Goal: Task Accomplishment & Management: Complete application form

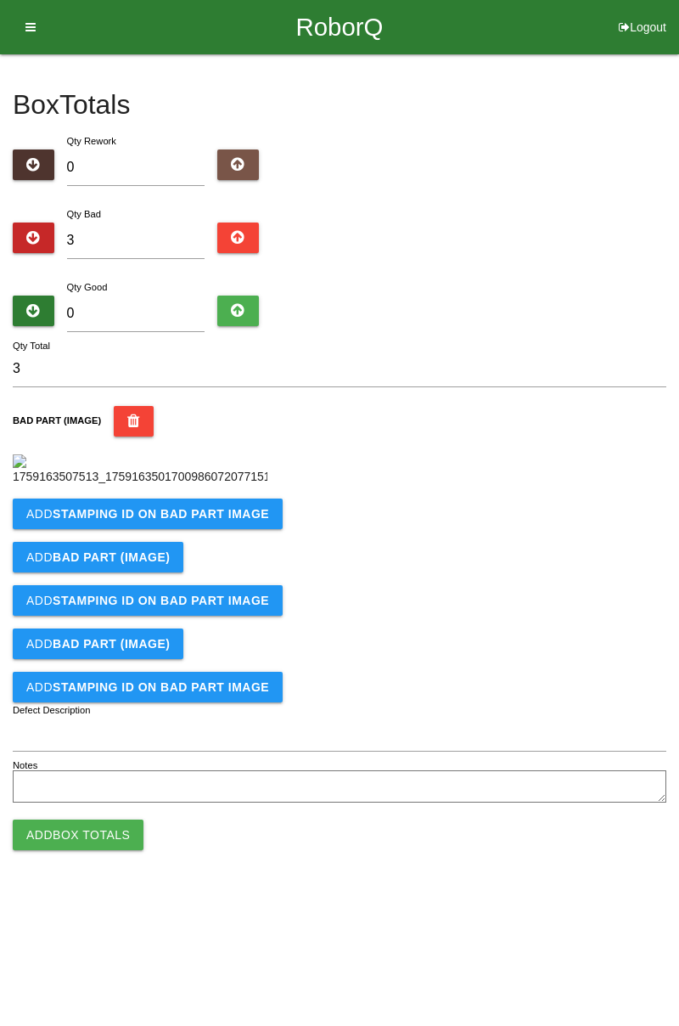
click at [127, 412] on icon "button" at bounding box center [133, 421] width 13 height 31
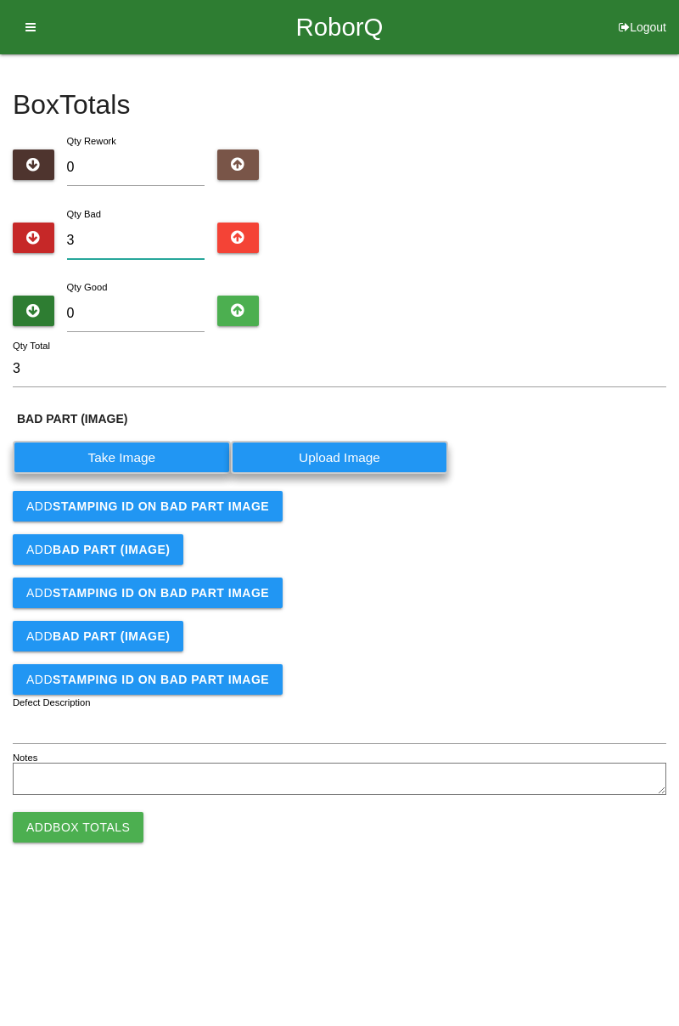
click at [139, 238] on input "3" at bounding box center [136, 241] width 138 height 37
type input "0"
type input "2"
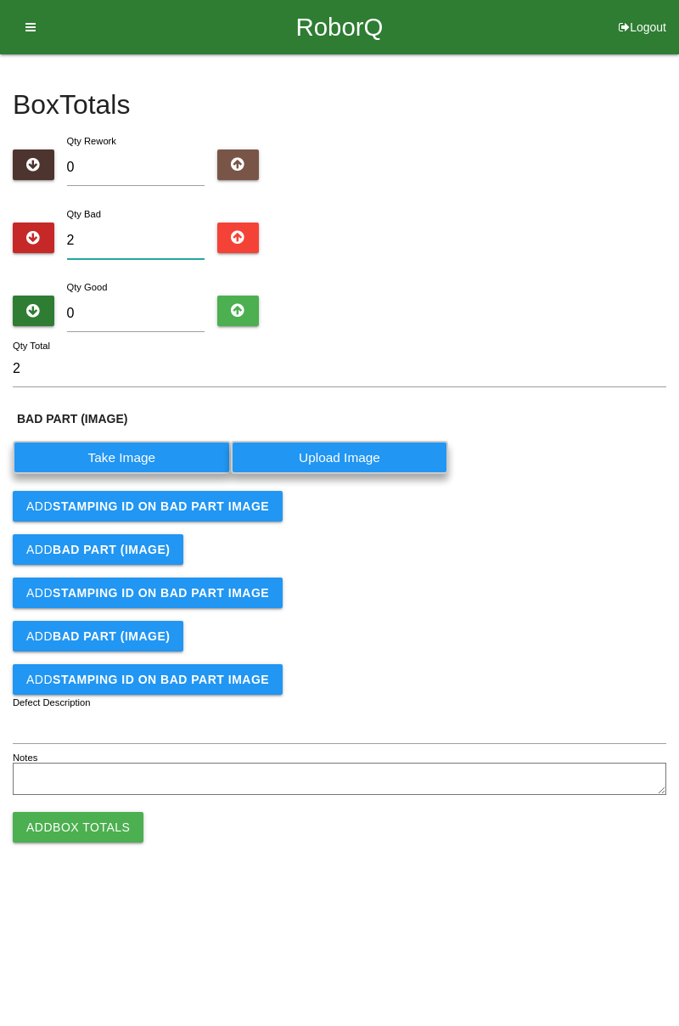
type input "2"
click at [146, 451] on label "Take Image" at bounding box center [122, 457] width 218 height 33
click at [0, 0] on \(IMAGE\) "Take Image" at bounding box center [0, 0] width 0 height 0
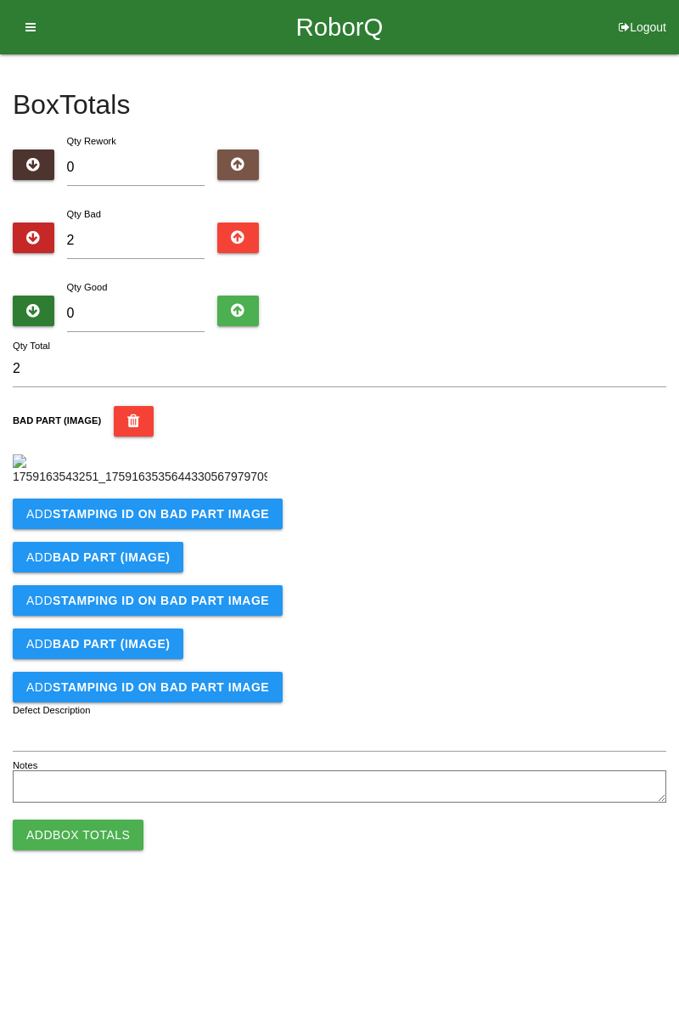
scroll to position [95, 0]
click at [207, 529] on button "Add STAMPING ID on BAD PART Image" at bounding box center [148, 514] width 270 height 31
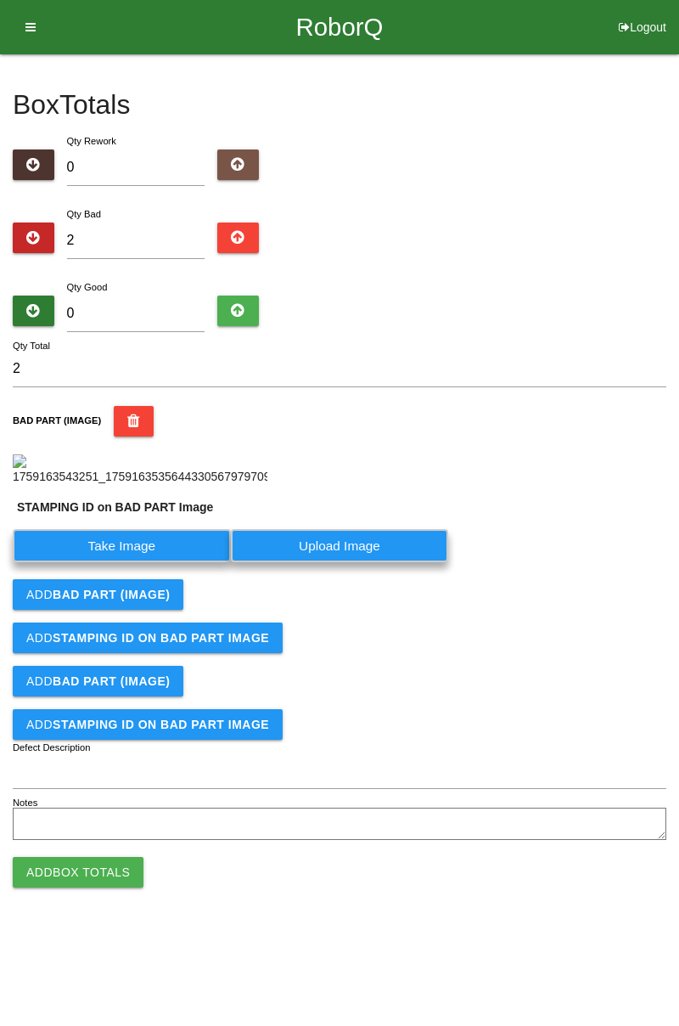
click at [149, 562] on label "Take Image" at bounding box center [122, 545] width 218 height 33
click at [0, 0] on PART "Take Image" at bounding box center [0, 0] width 0 height 0
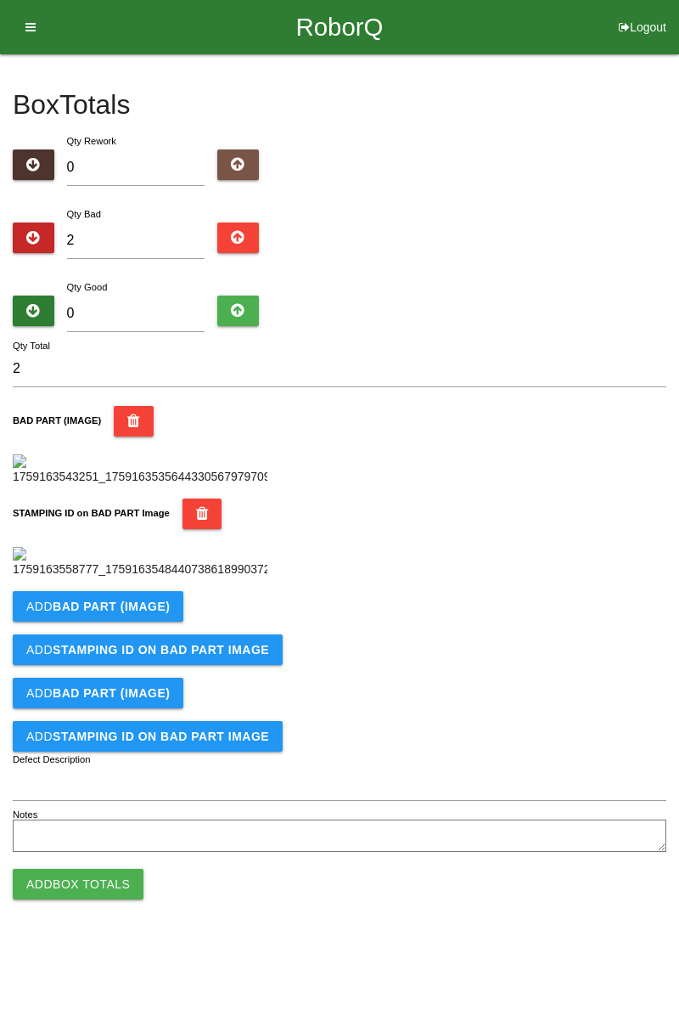
scroll to position [374, 0]
click at [149, 613] on b "BAD PART (IMAGE)" at bounding box center [111, 607] width 117 height 14
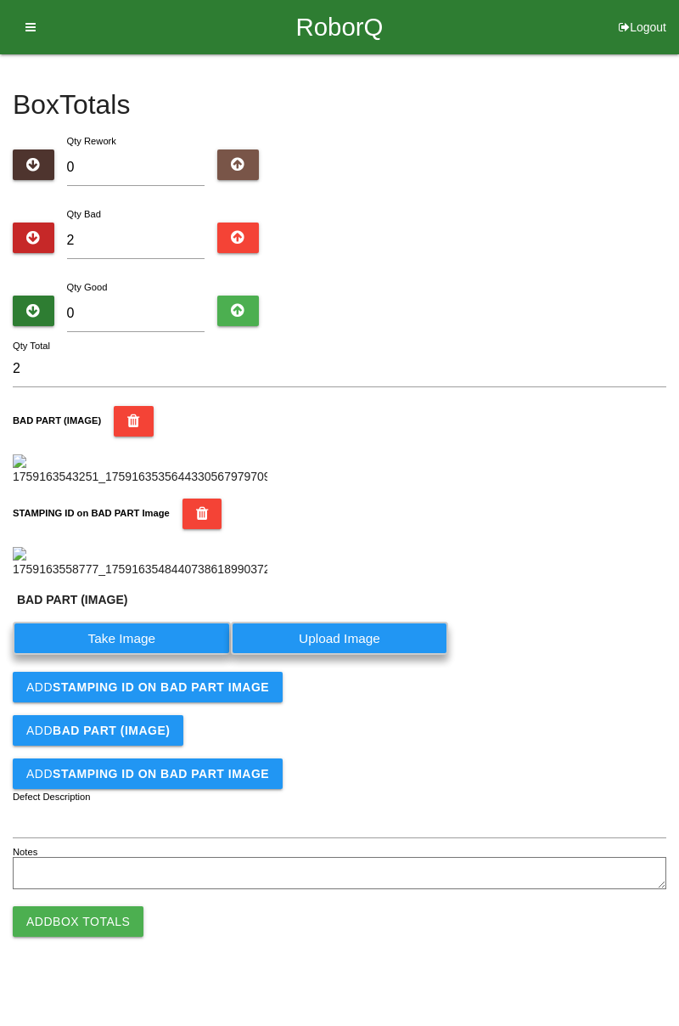
click at [127, 655] on label "Take Image" at bounding box center [122, 638] width 218 height 33
click at [0, 0] on \(IMAGE\) "Take Image" at bounding box center [0, 0] width 0 height 0
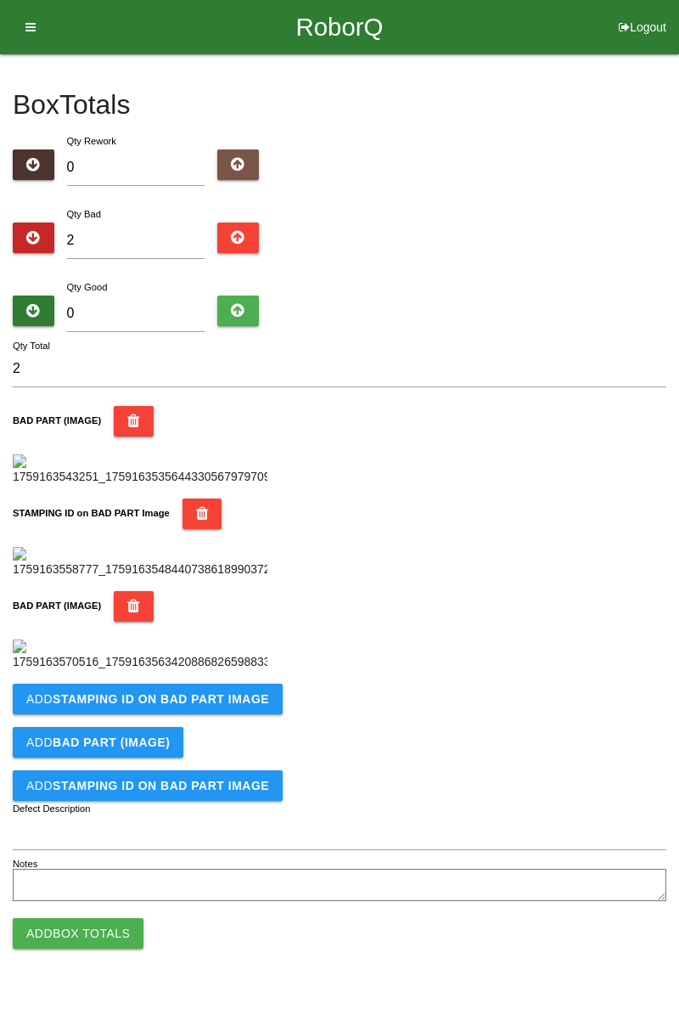
scroll to position [652, 0]
click at [207, 706] on b "STAMPING ID on BAD PART Image" at bounding box center [161, 699] width 217 height 14
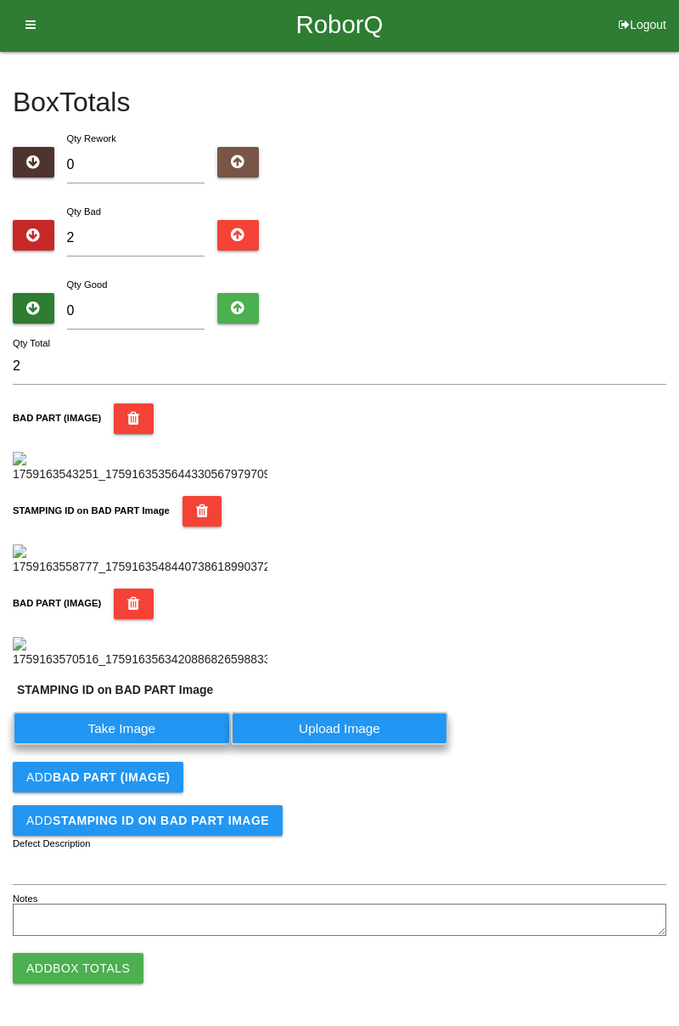
click at [132, 745] on label "Take Image" at bounding box center [122, 728] width 218 height 33
click at [0, 0] on PART "Take Image" at bounding box center [0, 0] width 0 height 0
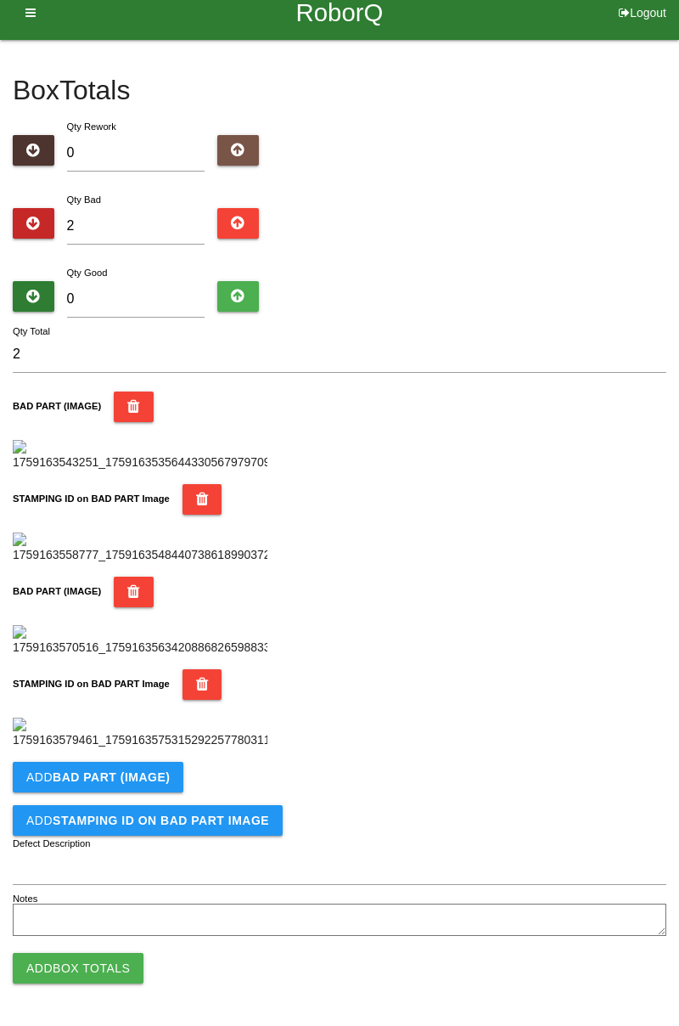
scroll to position [0, 0]
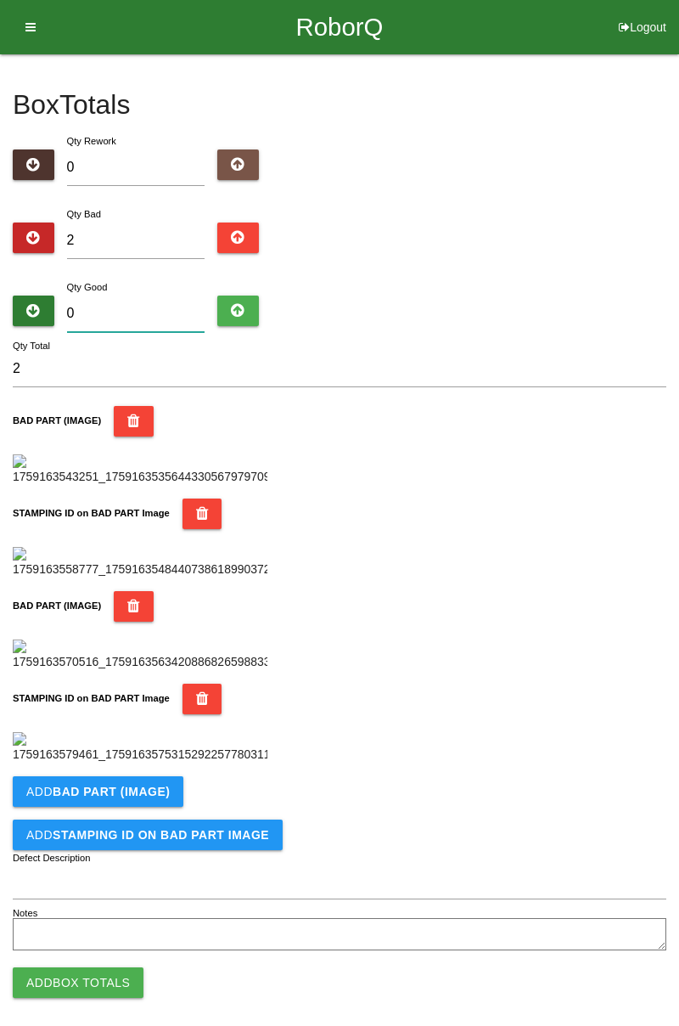
click at [151, 296] on input "0" at bounding box center [136, 314] width 138 height 37
type input "8"
type input "10"
type input "82"
type input "84"
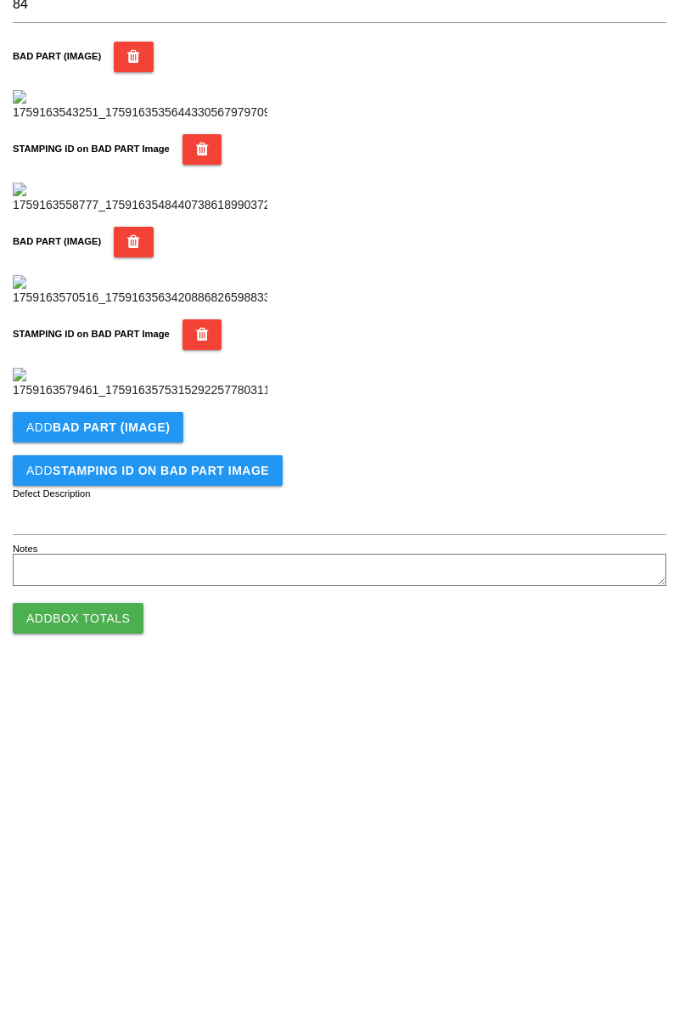
scroll to position [931, 0]
type input "82"
click at [97, 975] on button "Add Box Totals" at bounding box center [78, 968] width 131 height 31
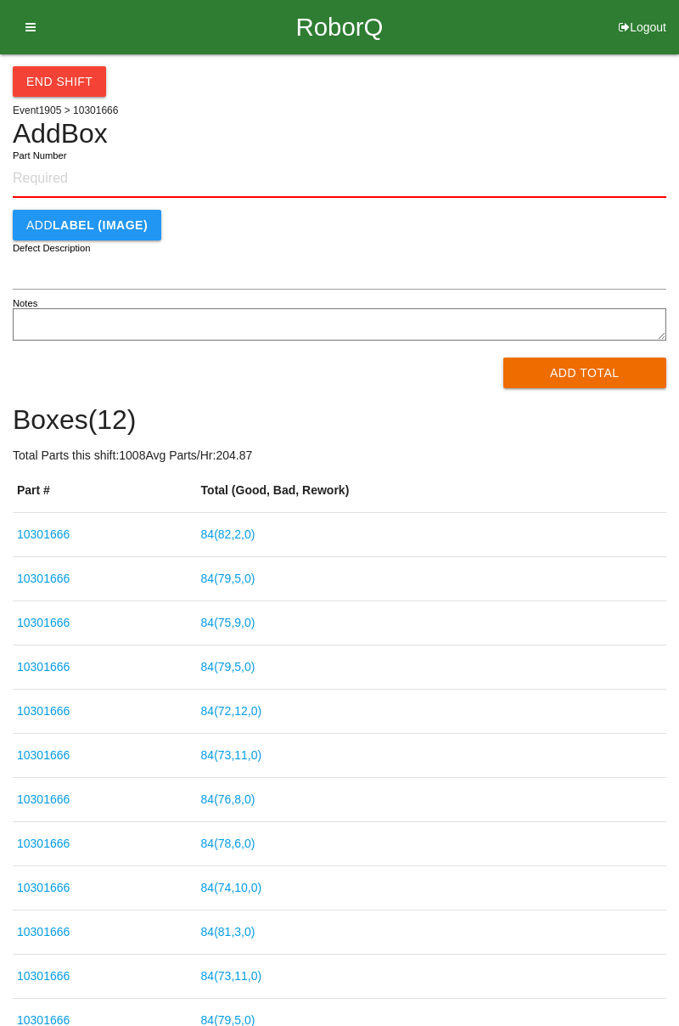
click at [246, 538] on link "84 ( 82 , 2 , 0 )" at bounding box center [228, 534] width 54 height 14
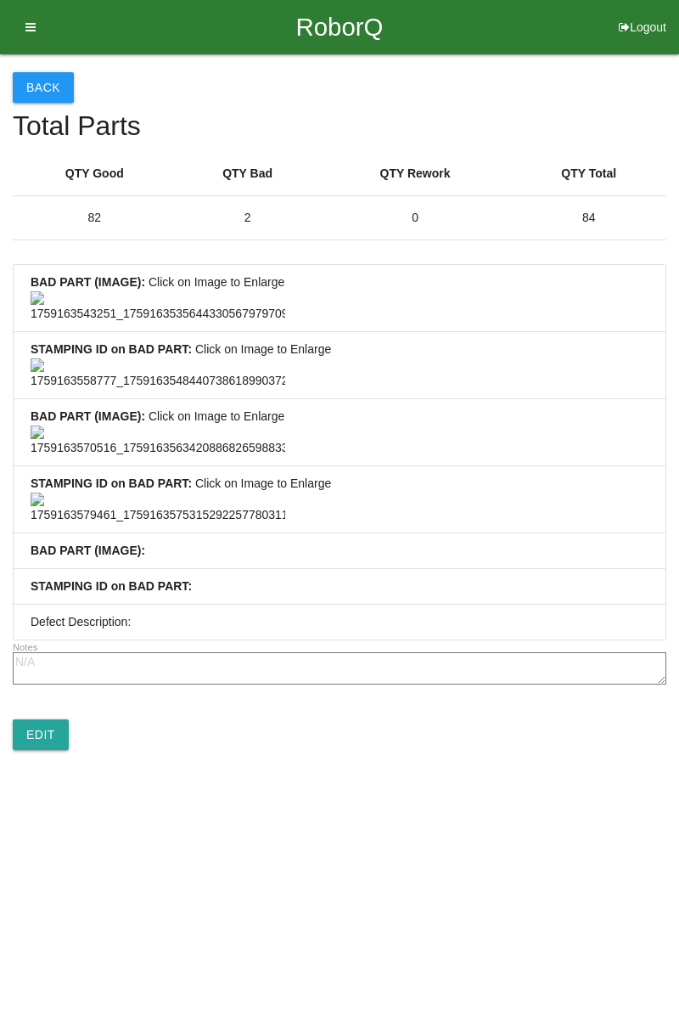
scroll to position [741, 0]
click at [64, 750] on link "Edit" at bounding box center [41, 734] width 56 height 31
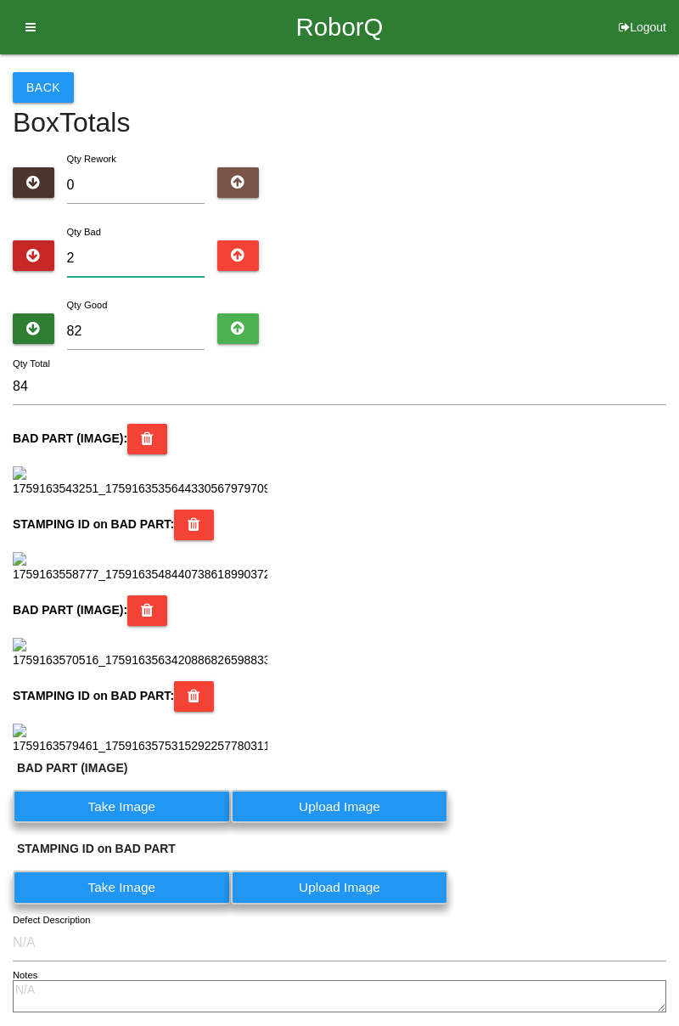
click at [160, 258] on input "2" at bounding box center [136, 258] width 138 height 37
click at [141, 330] on input "82" at bounding box center [136, 331] width 138 height 37
type input "8"
type input "10"
type input "0"
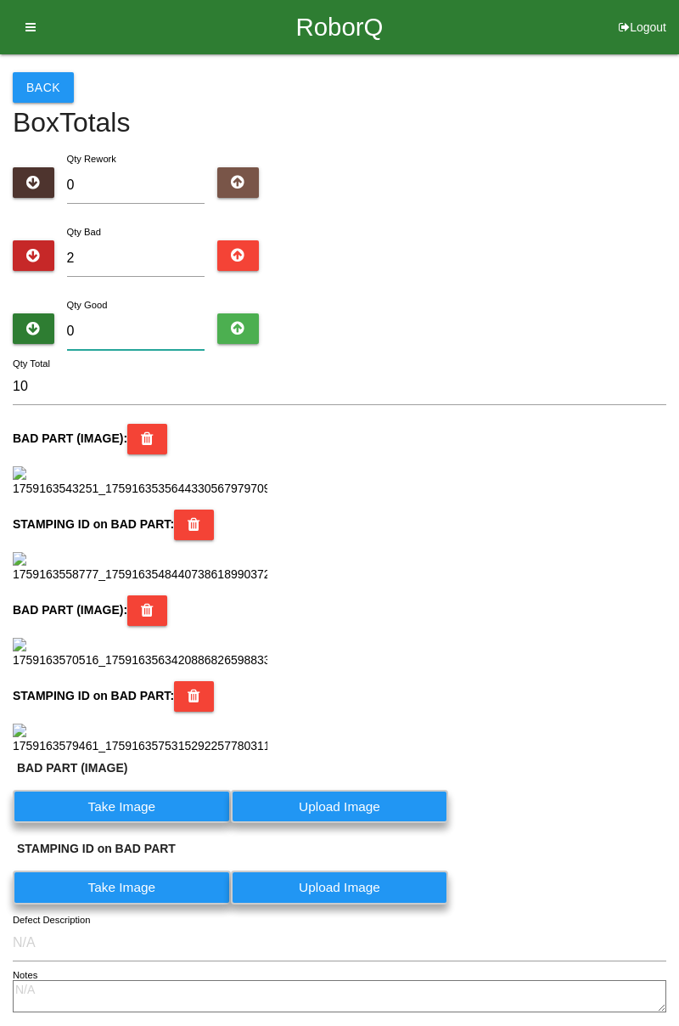
type input "2"
type input "0"
click at [160, 265] on input "2" at bounding box center [136, 258] width 138 height 37
click at [679, 245] on div "Back Box Totals Translate Weight Weight unit: Rework Weight Bad Weight Good Wei…" at bounding box center [339, 557] width 679 height 1006
click at [147, 255] on input "2" at bounding box center [136, 258] width 138 height 37
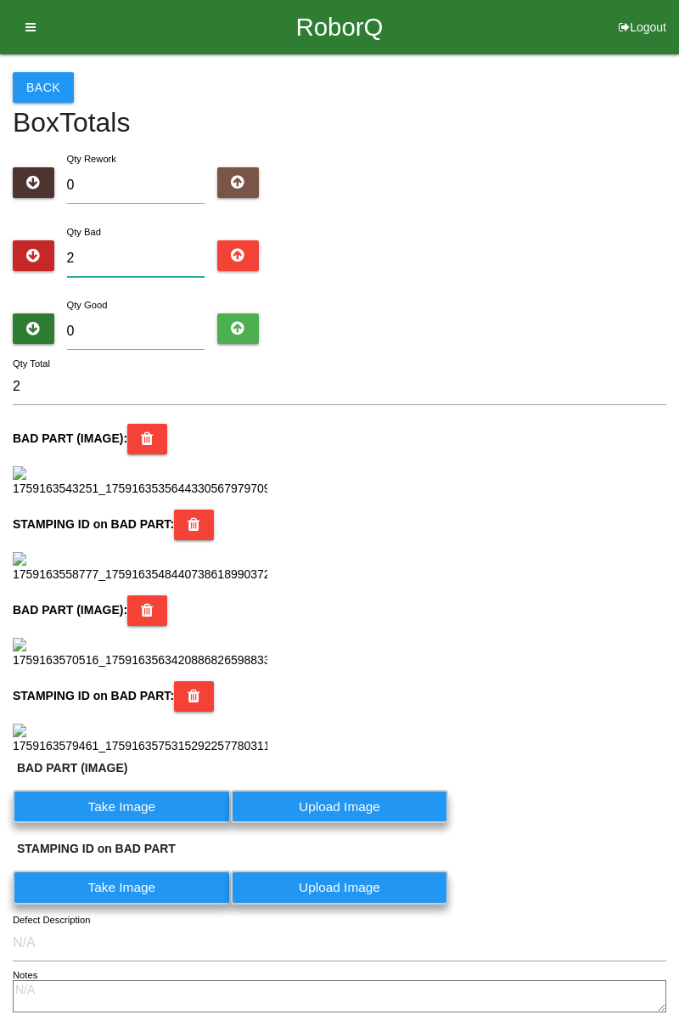
type input "0"
type input "3"
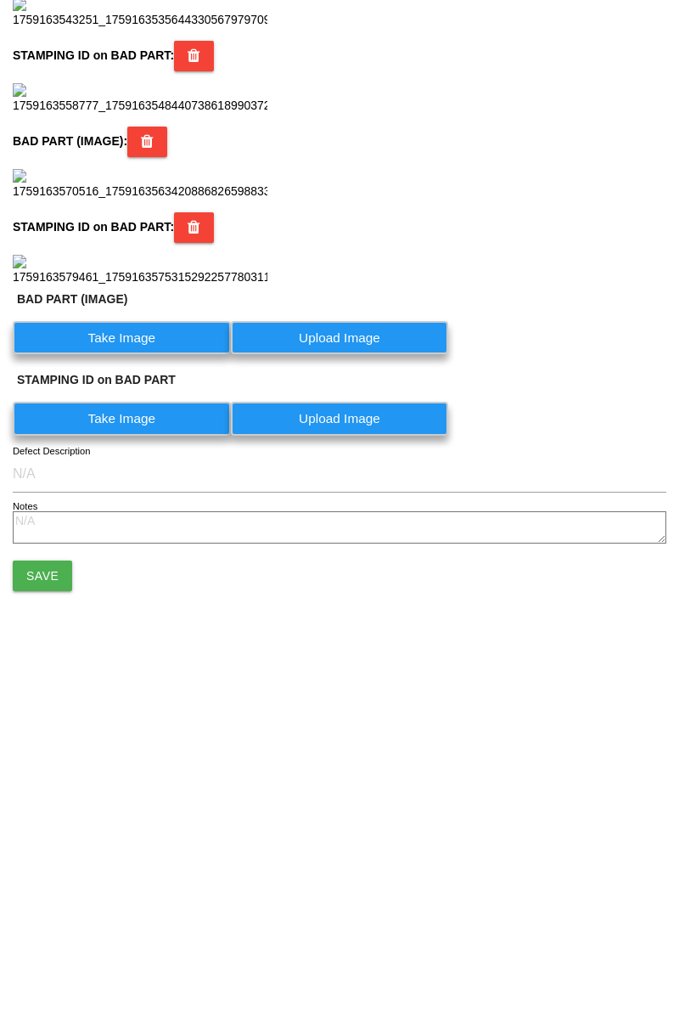
scroll to position [910, 0]
type input "3"
click at [155, 704] on label "Take Image" at bounding box center [122, 687] width 218 height 33
click at [0, 0] on \(IMAGE\) "Take Image" at bounding box center [0, 0] width 0 height 0
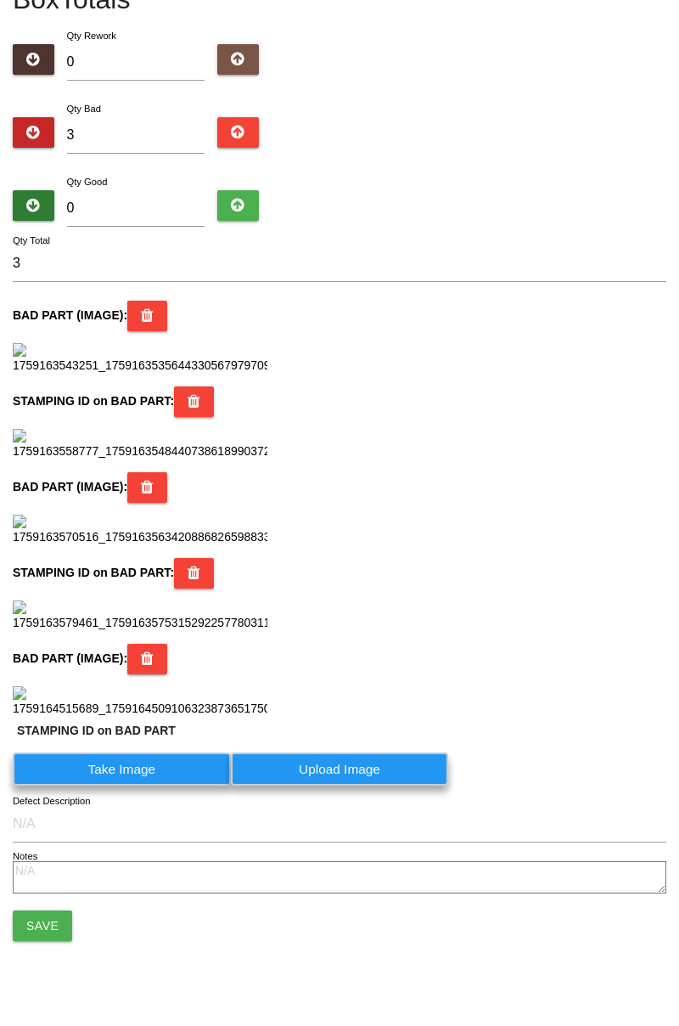
scroll to position [1269, 0]
click at [165, 775] on label "Take Image" at bounding box center [122, 769] width 218 height 33
click at [0, 0] on PART "Take Image" at bounding box center [0, 0] width 0 height 0
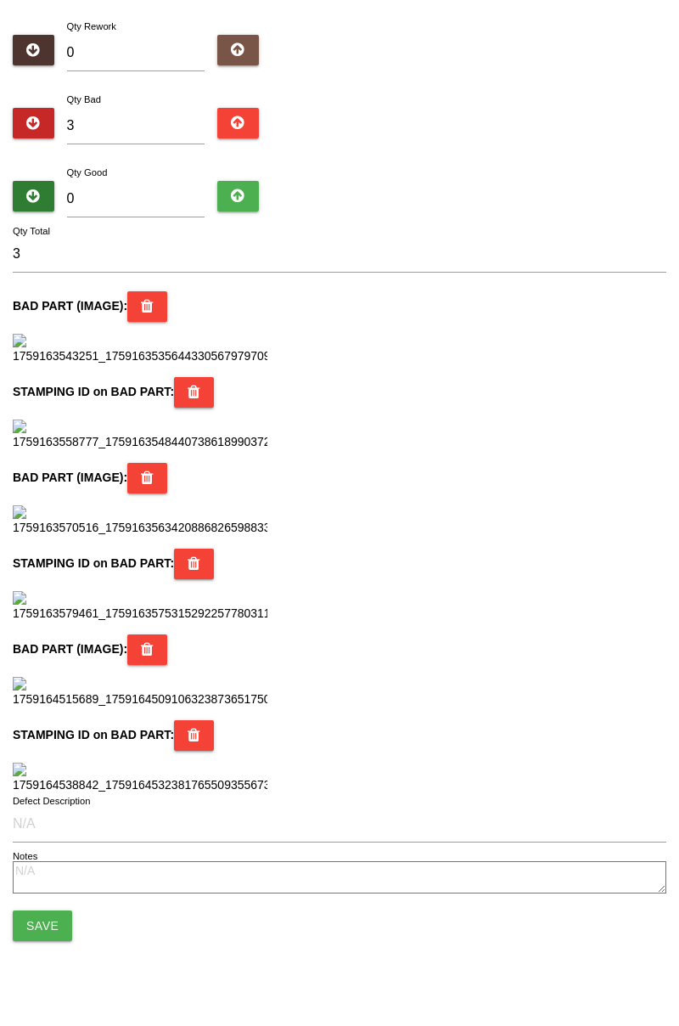
scroll to position [0, 0]
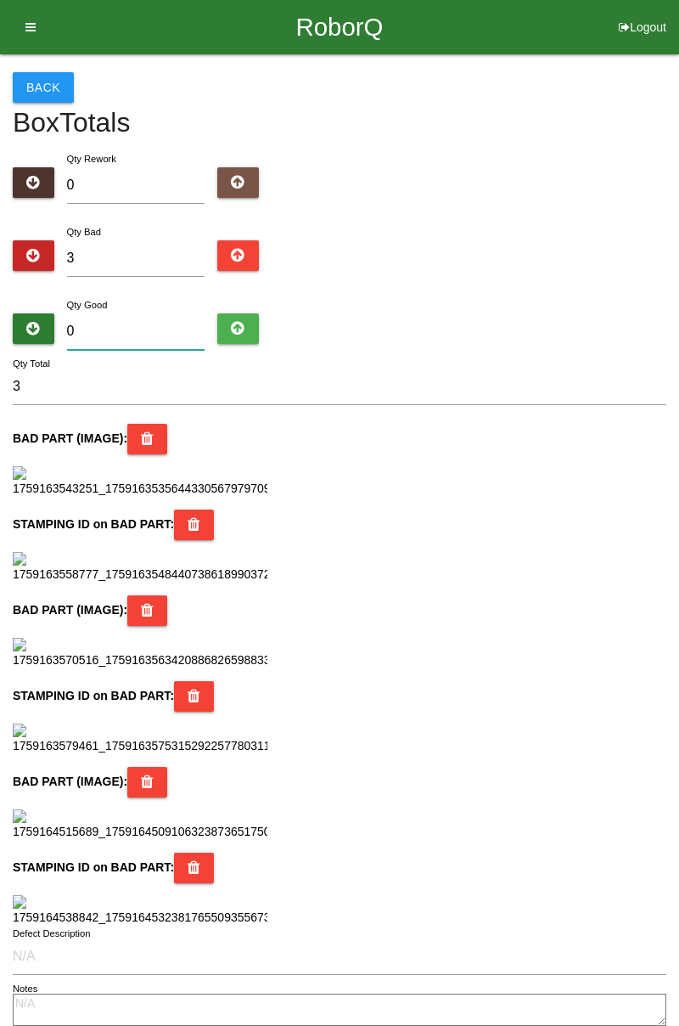
click at [150, 323] on input "0" at bounding box center [136, 331] width 138 height 37
type input "8"
type input "11"
type input "81"
type input "84"
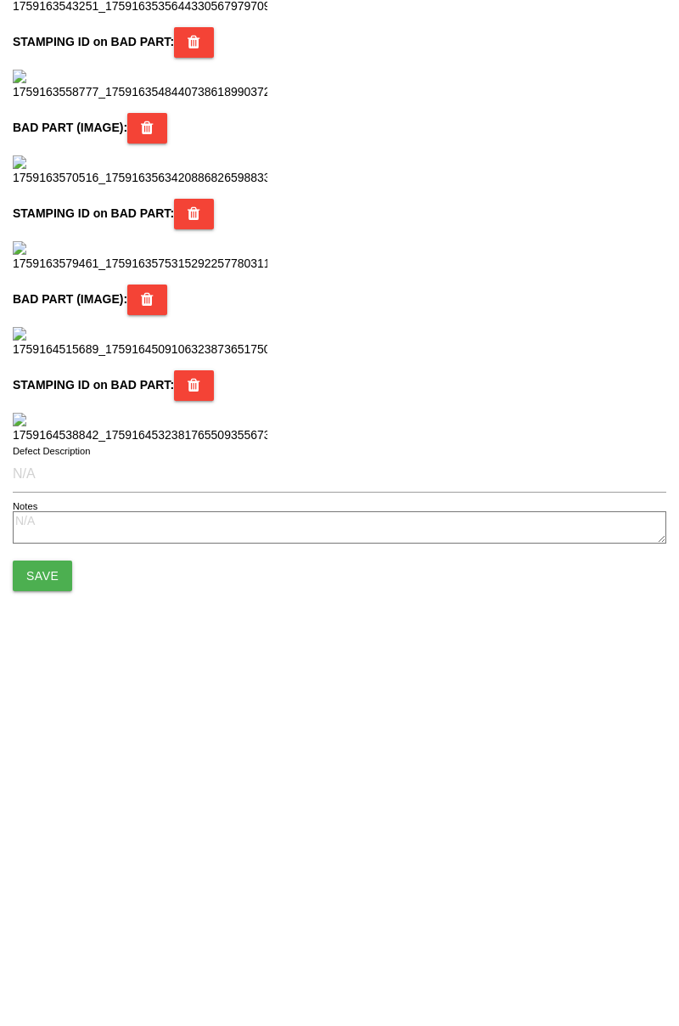
scroll to position [1508, 0]
type input "81"
click at [57, 934] on button "Save" at bounding box center [42, 925] width 59 height 31
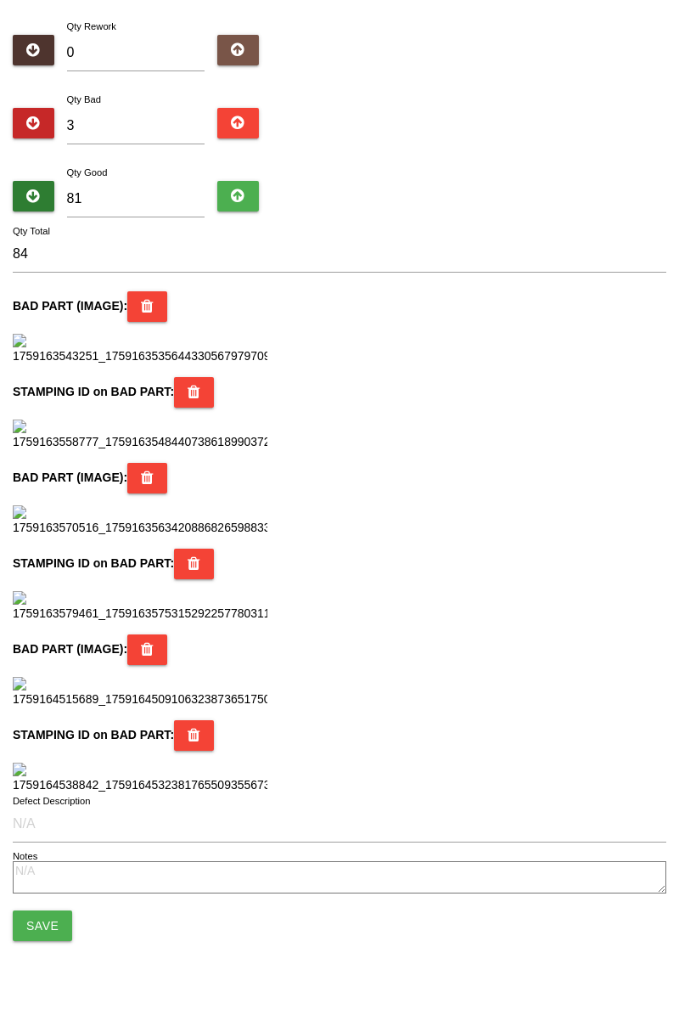
click at [55, 934] on button "Save" at bounding box center [42, 925] width 59 height 31
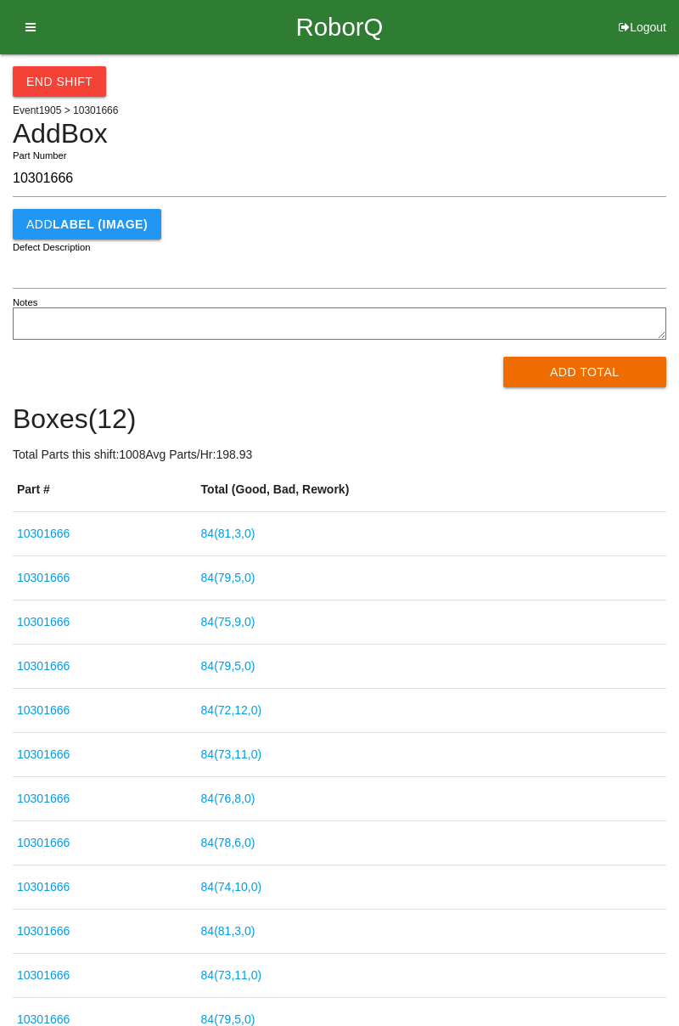
type input "10301666"
click at [574, 367] on button "Add Total" at bounding box center [586, 372] width 164 height 31
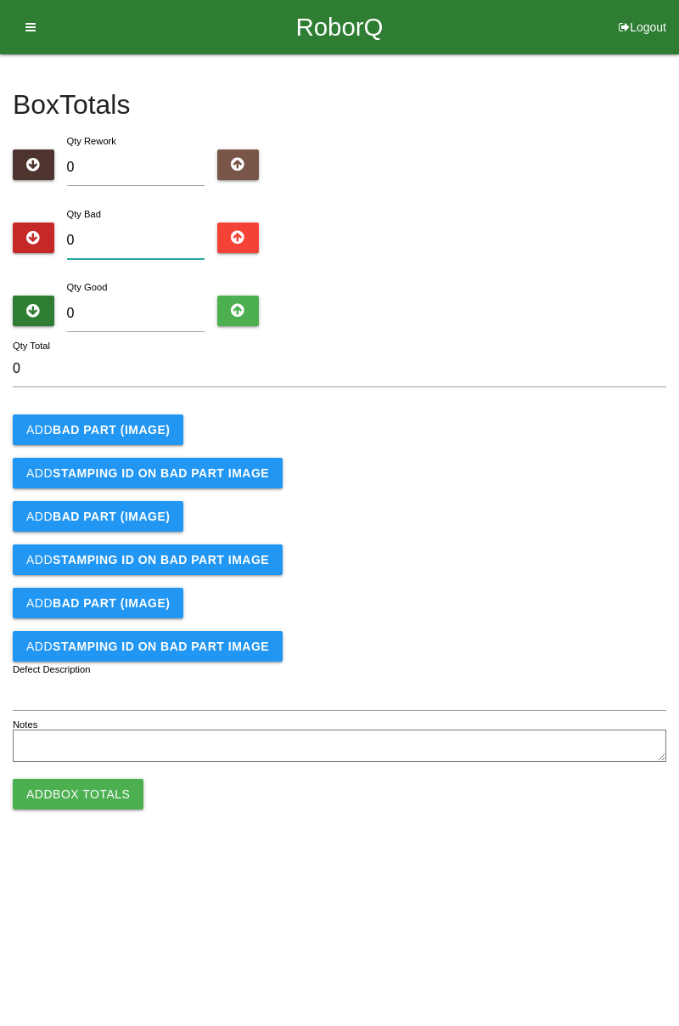
click at [127, 236] on input "0" at bounding box center [136, 241] width 138 height 37
type input "1"
click at [126, 423] on b "BAD PART (IMAGE)" at bounding box center [111, 430] width 117 height 14
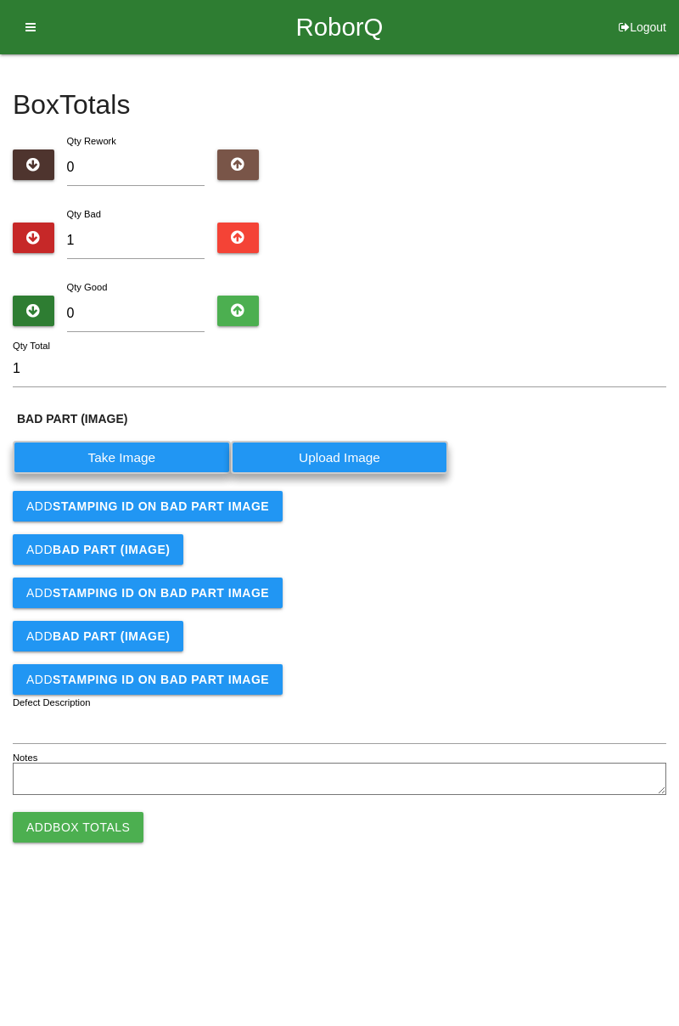
click at [134, 454] on label "Take Image" at bounding box center [122, 457] width 218 height 33
click at [0, 0] on \(IMAGE\) "Take Image" at bounding box center [0, 0] width 0 height 0
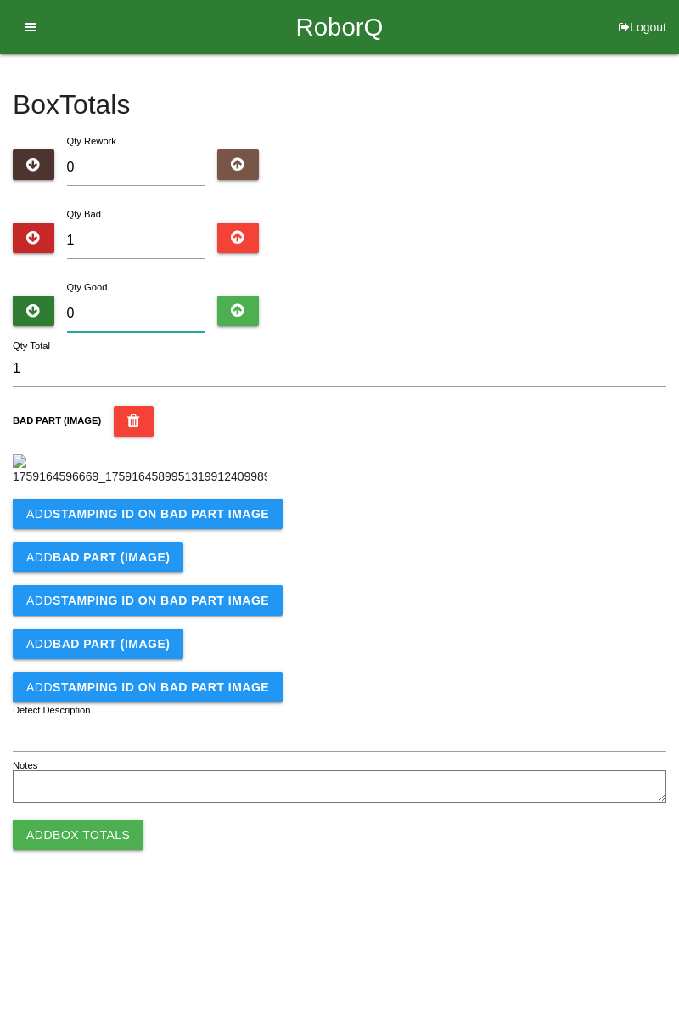
click at [141, 307] on input "0" at bounding box center [136, 314] width 138 height 37
click at [399, 486] on div "BAD PART (IMAGE)" at bounding box center [340, 446] width 654 height 80
click at [202, 529] on button "Add STAMPING ID on BAD PART Image" at bounding box center [148, 514] width 270 height 31
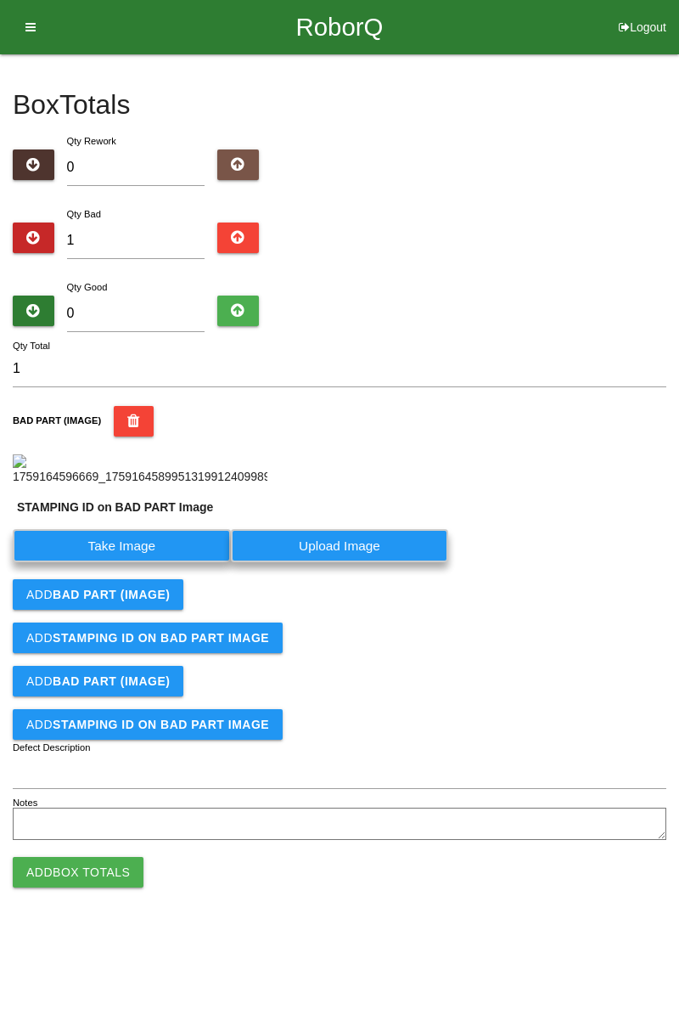
click at [151, 562] on label "Take Image" at bounding box center [122, 545] width 218 height 33
click at [0, 0] on PART "Take Image" at bounding box center [0, 0] width 0 height 0
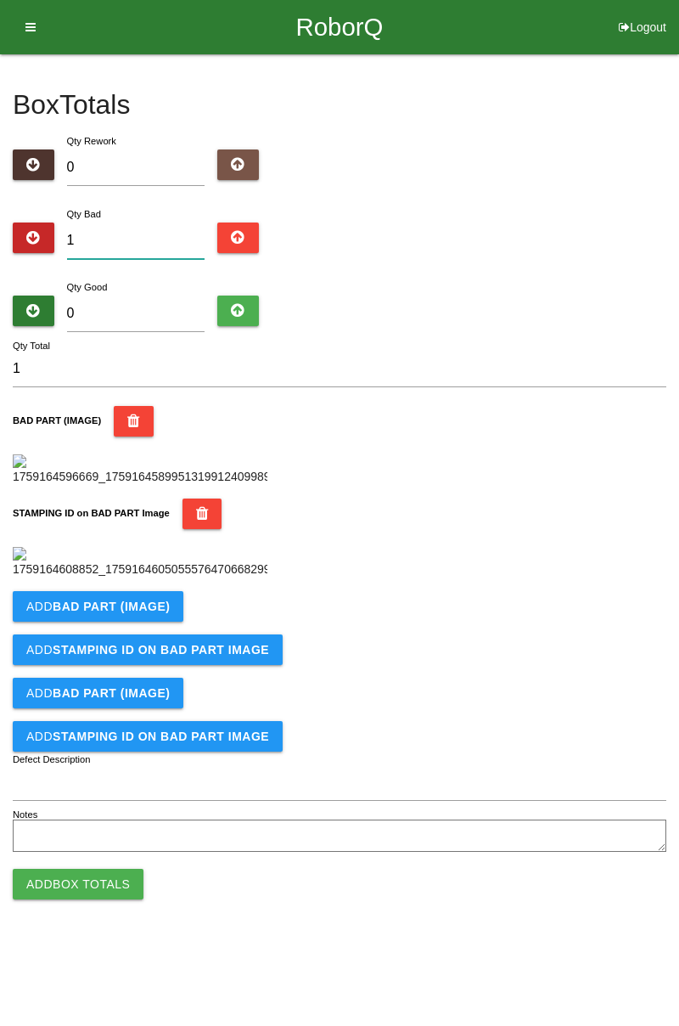
click at [143, 234] on input "1" at bounding box center [136, 241] width 138 height 37
type input "0"
type input "6"
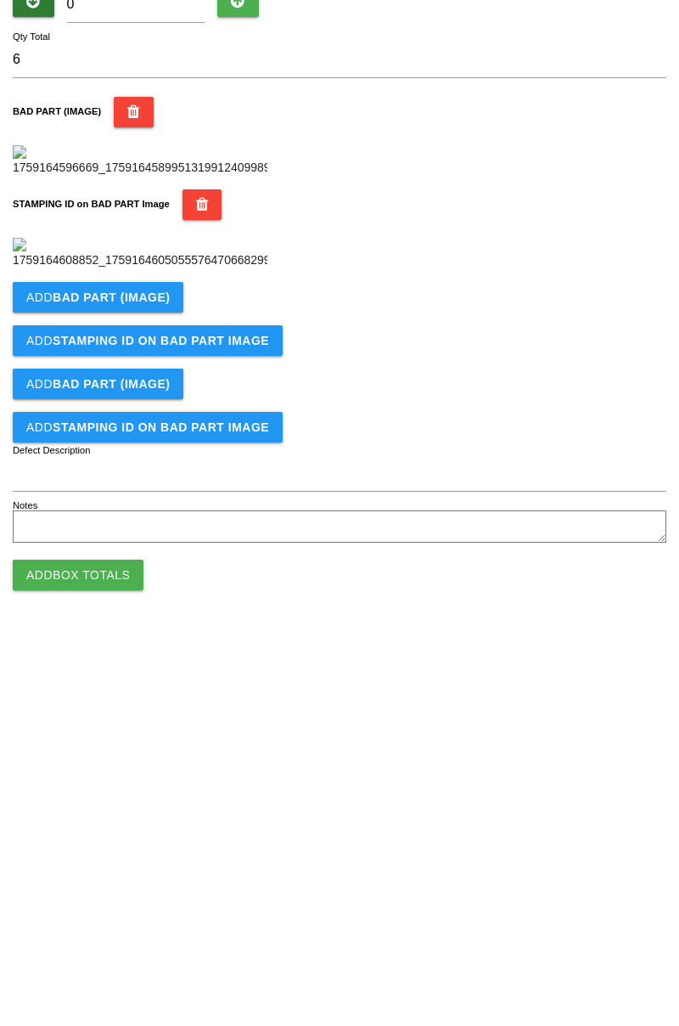
click at [151, 613] on b "BAD PART (IMAGE)" at bounding box center [111, 607] width 117 height 14
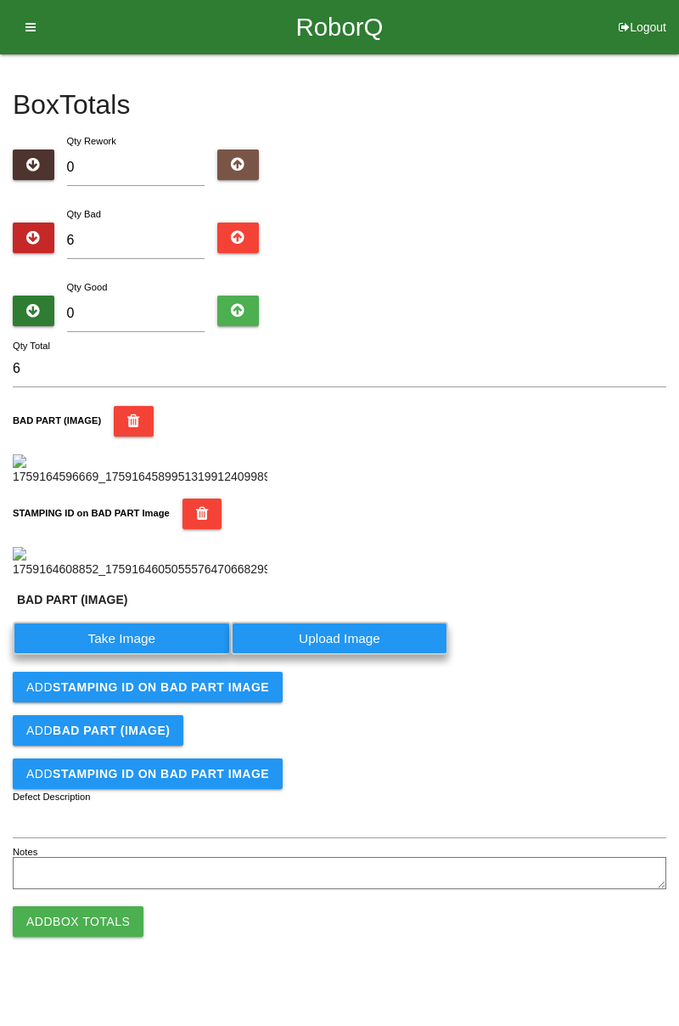
click at [159, 655] on label "Take Image" at bounding box center [122, 638] width 218 height 33
click at [0, 0] on \(IMAGE\) "Take Image" at bounding box center [0, 0] width 0 height 0
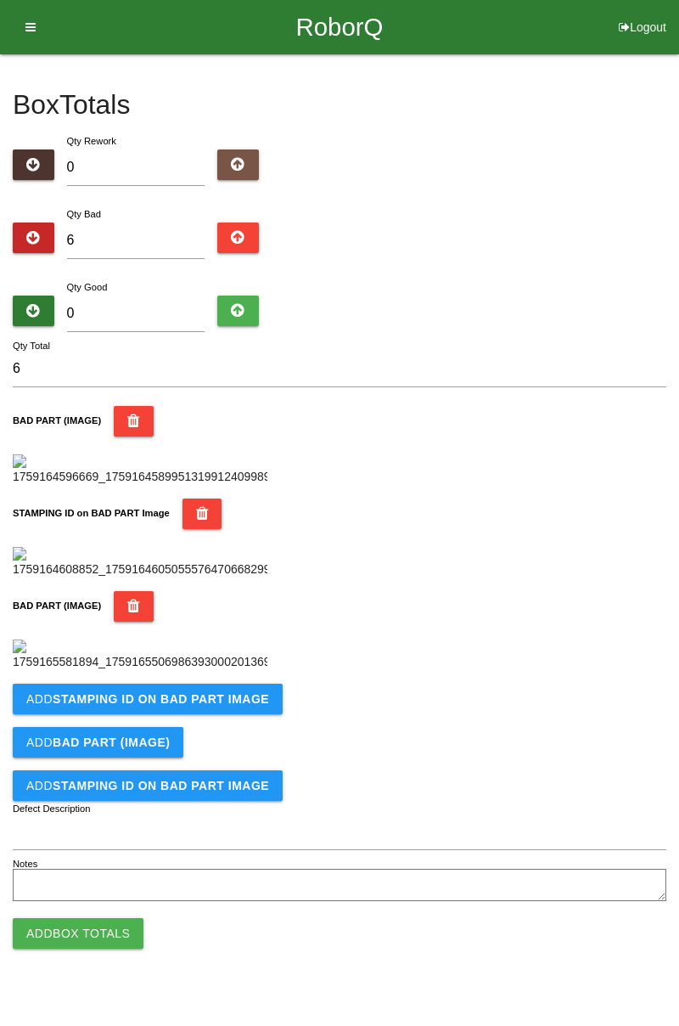
scroll to position [652, 0]
click at [234, 706] on b "STAMPING ID on BAD PART Image" at bounding box center [161, 699] width 217 height 14
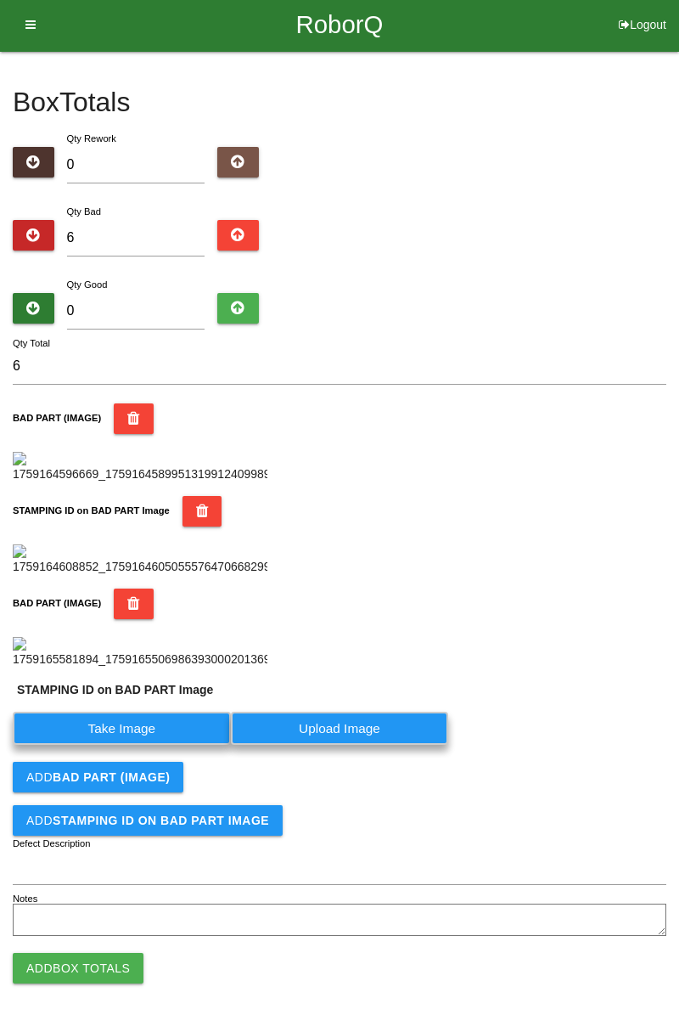
click at [163, 745] on label "Take Image" at bounding box center [122, 728] width 218 height 33
click at [0, 0] on PART "Take Image" at bounding box center [0, 0] width 0 height 0
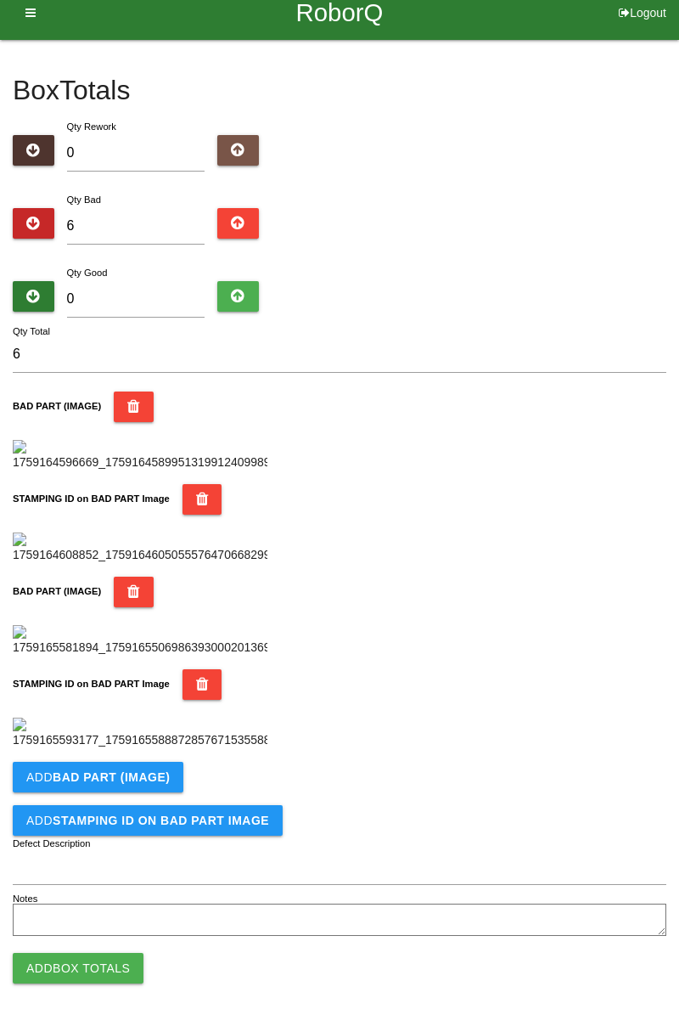
scroll to position [931, 0]
click at [153, 776] on b "BAD PART (IMAGE)" at bounding box center [111, 777] width 117 height 14
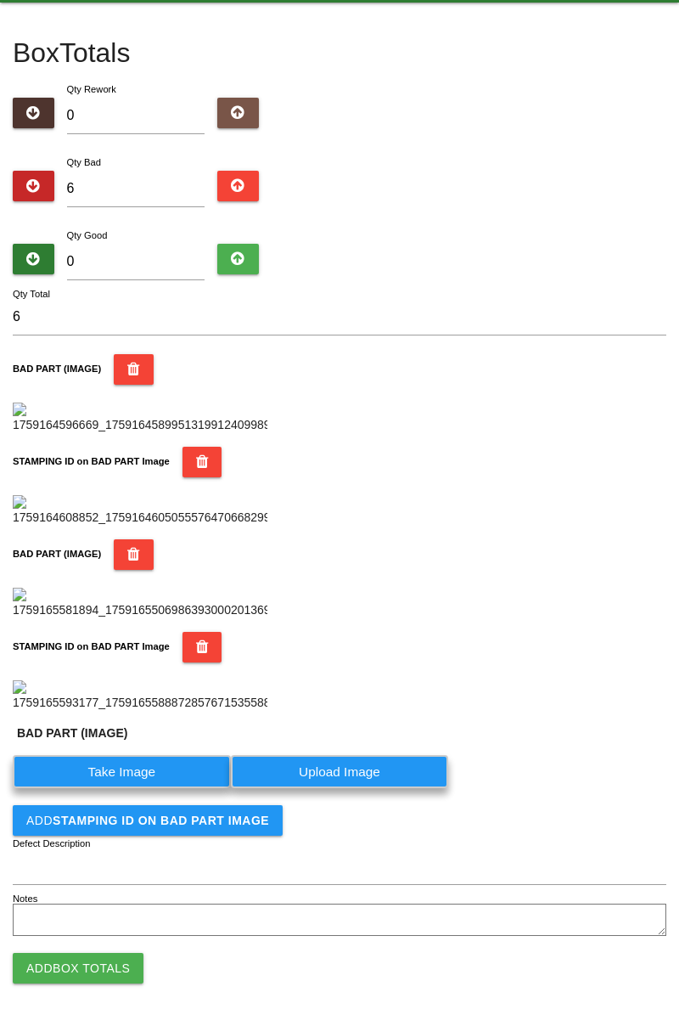
click at [146, 788] on label "Take Image" at bounding box center [122, 771] width 218 height 33
click at [0, 0] on \(IMAGE\) "Take Image" at bounding box center [0, 0] width 0 height 0
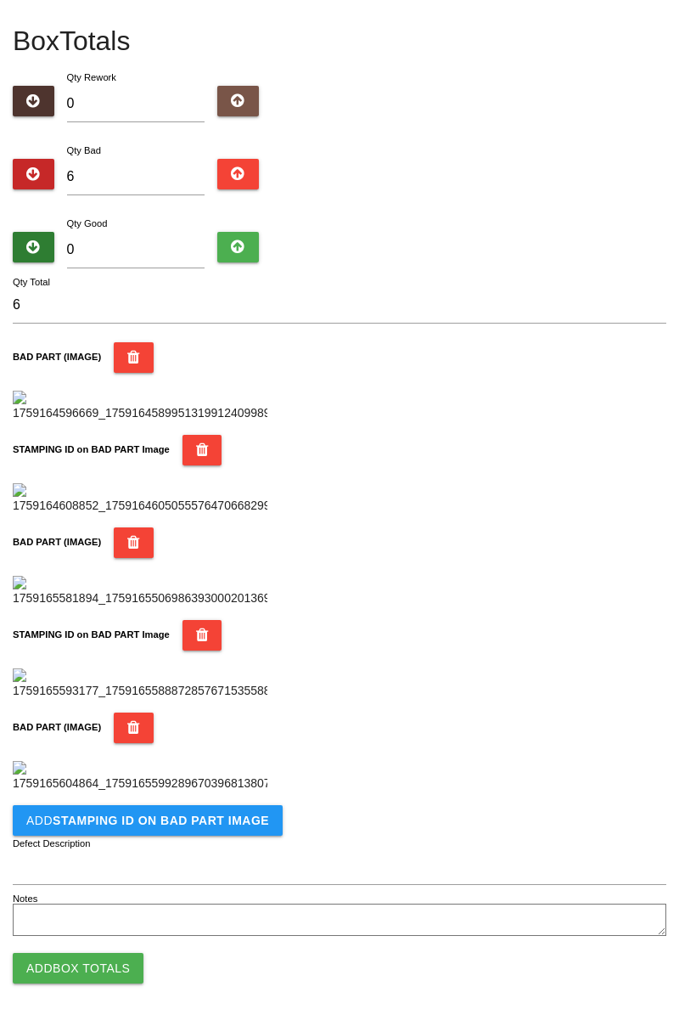
scroll to position [1209, 0]
click at [206, 826] on b "STAMPING ID on BAD PART Image" at bounding box center [161, 821] width 217 height 14
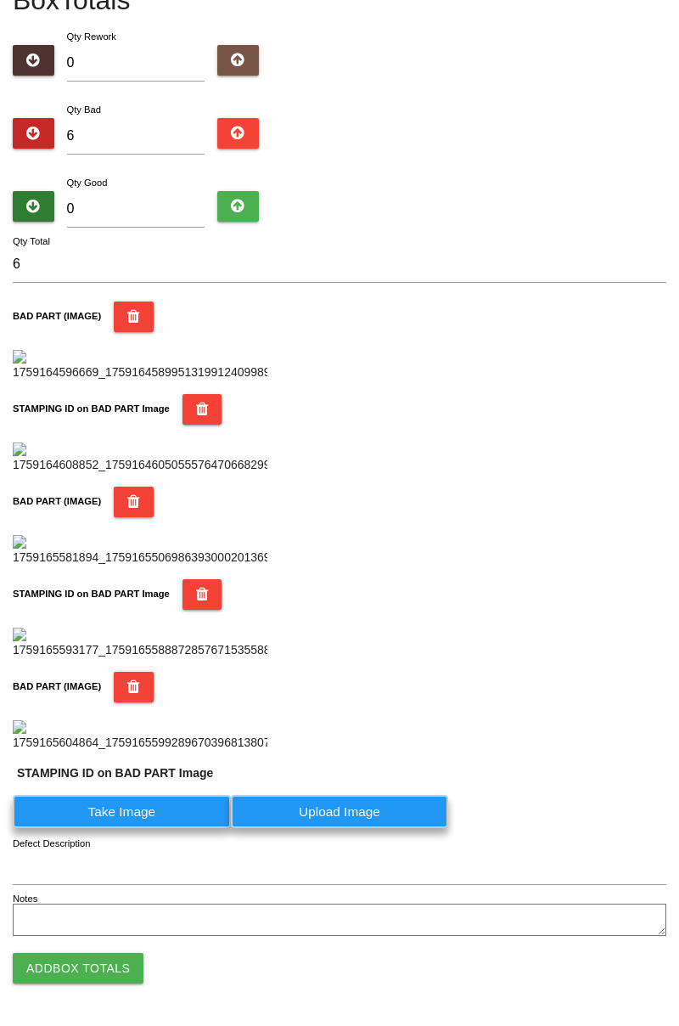
click at [151, 828] on label "Take Image" at bounding box center [122, 811] width 218 height 33
click at [0, 0] on PART "Take Image" at bounding box center [0, 0] width 0 height 0
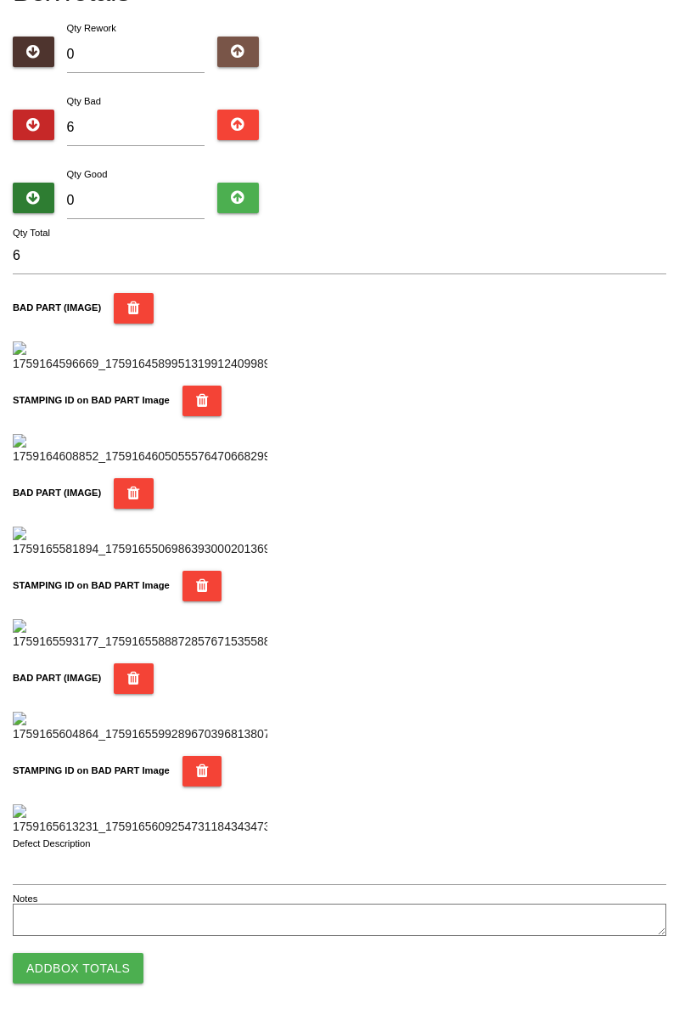
scroll to position [0, 0]
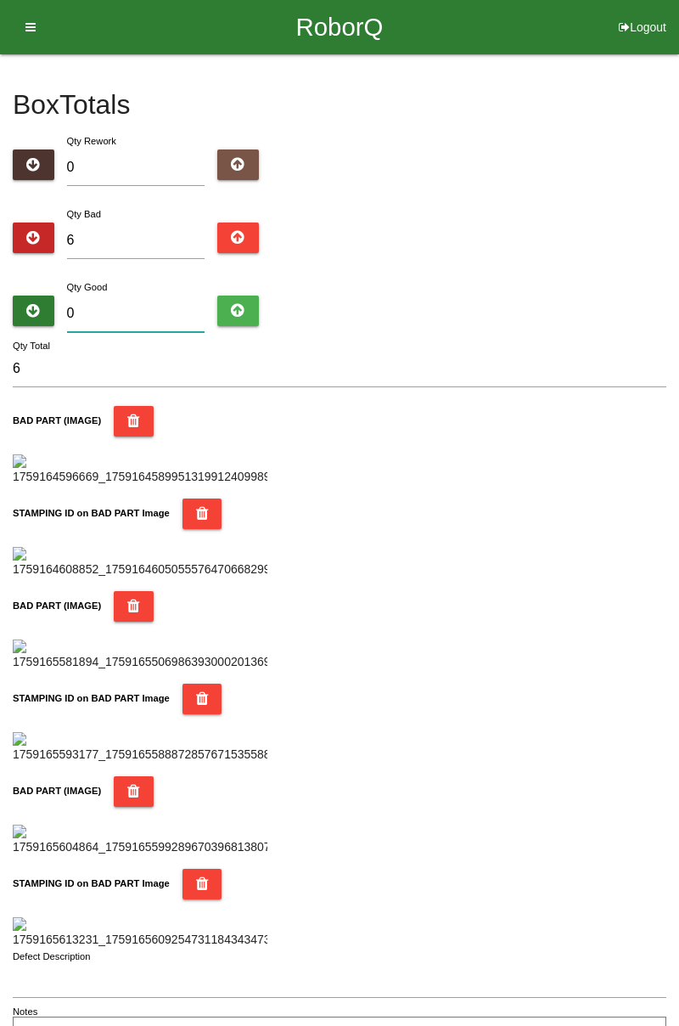
click at [139, 310] on input "0" at bounding box center [136, 314] width 138 height 37
click at [133, 233] on input "6" at bounding box center [136, 241] width 138 height 37
click at [676, 285] on div "Box Totals Translate Weight Weight unit: Rework Weight Bad Weight Good Weight 0…" at bounding box center [339, 554] width 679 height 1000
click at [147, 242] on input "6" at bounding box center [136, 241] width 138 height 37
type input "0"
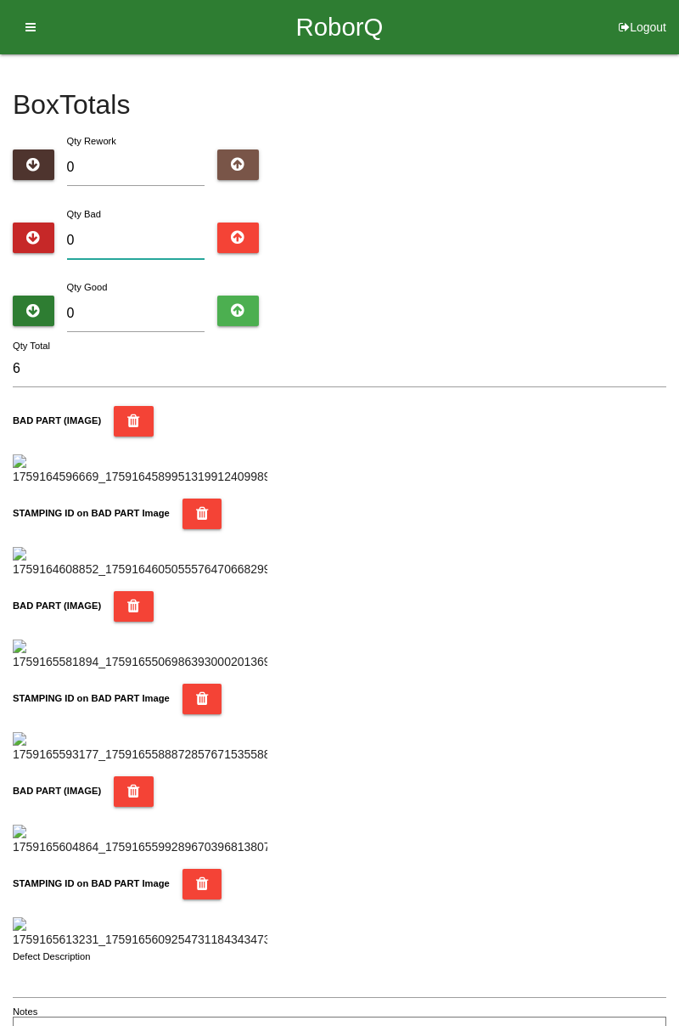
type input "0"
type input "1"
type input "10"
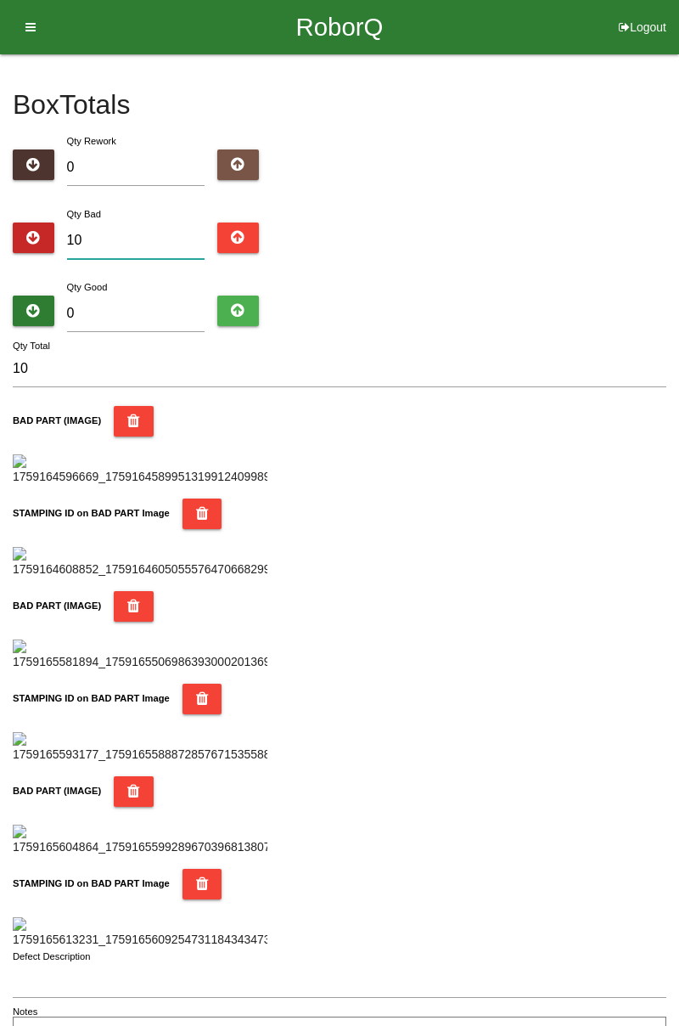
type input "10"
click at [156, 307] on input "0" at bounding box center [136, 314] width 138 height 37
type input "6"
type input "16"
type input "64"
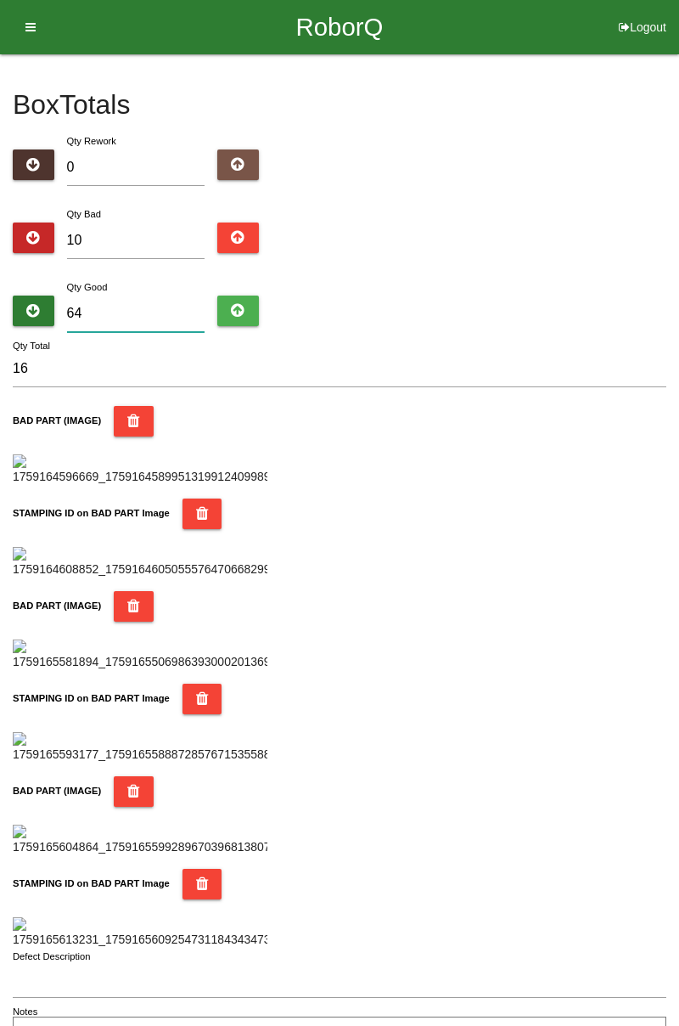
type input "74"
type input "6"
type input "16"
type input "0"
type input "10"
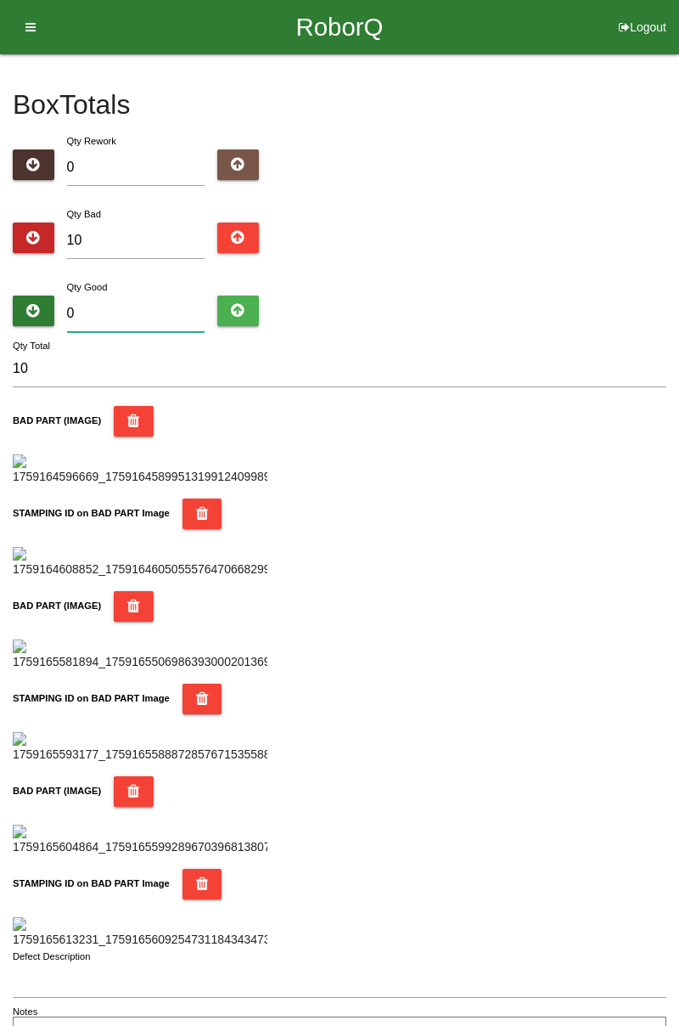
type input "7"
type input "17"
type input "74"
type input "84"
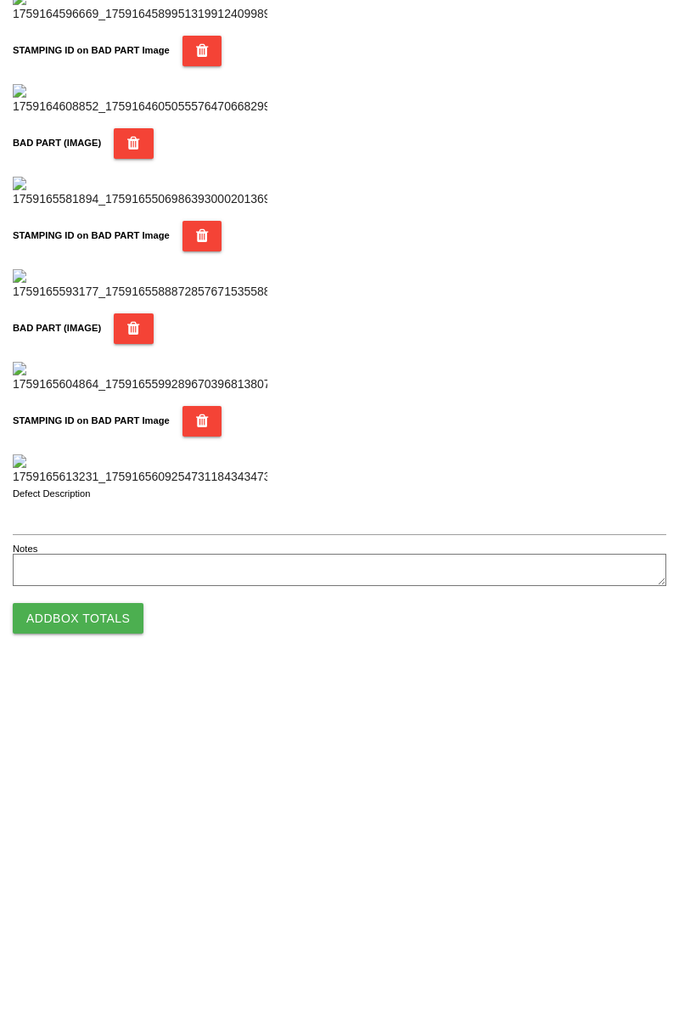
type input "74"
click at [125, 975] on button "Add Box Totals" at bounding box center [78, 968] width 131 height 31
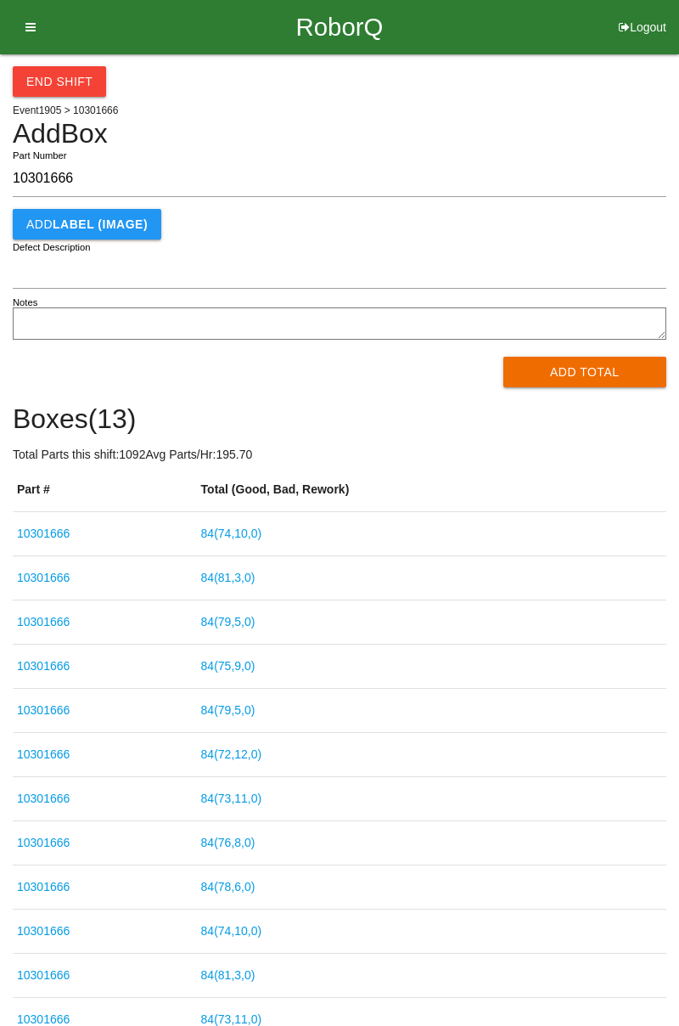
type input "10301666"
click at [567, 374] on button "Add Total" at bounding box center [586, 372] width 164 height 31
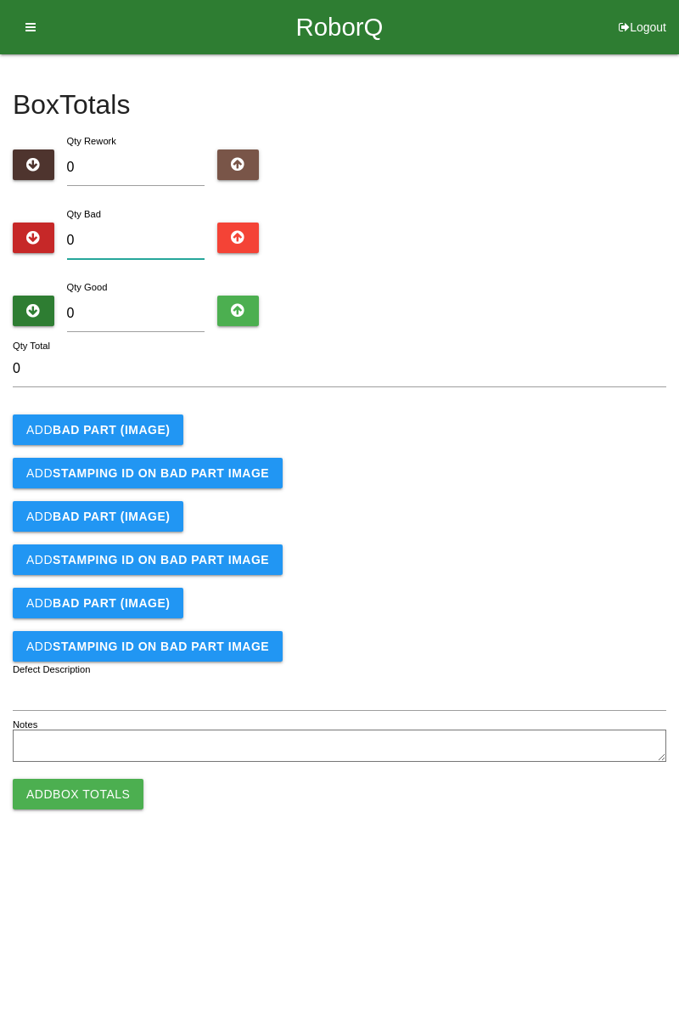
click at [157, 233] on input "0" at bounding box center [136, 241] width 138 height 37
click at [632, 13] on button "Logout" at bounding box center [642, 6] width 73 height 13
select select "Worker"
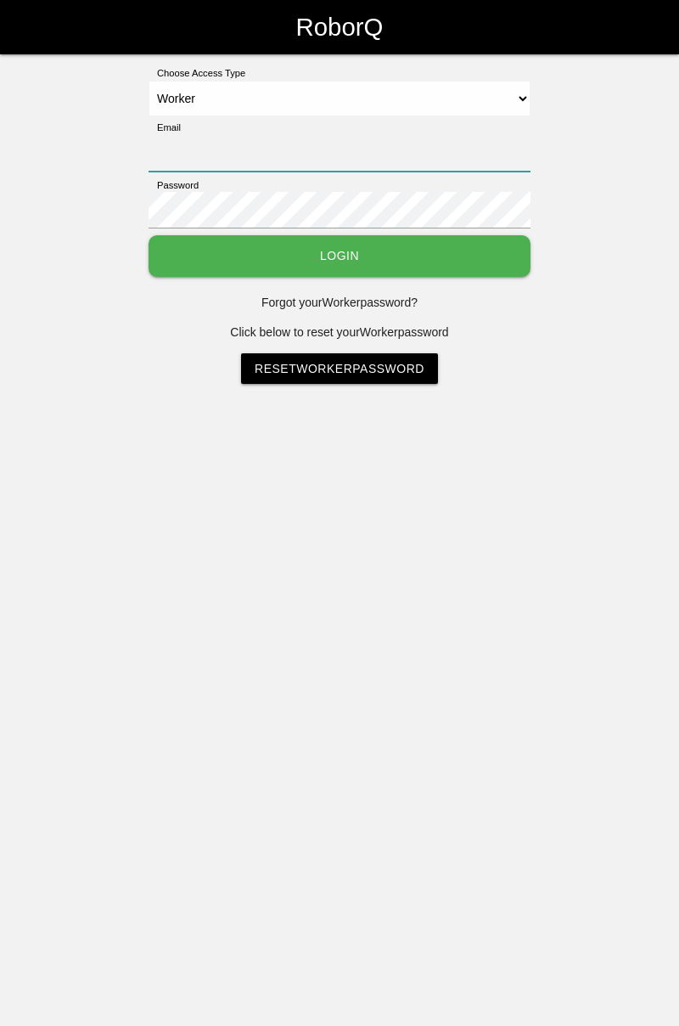
click at [307, 137] on input "Email" at bounding box center [340, 153] width 382 height 37
type input "[PERSON_NAME][EMAIL_ADDRESS][DOMAIN_NAME]"
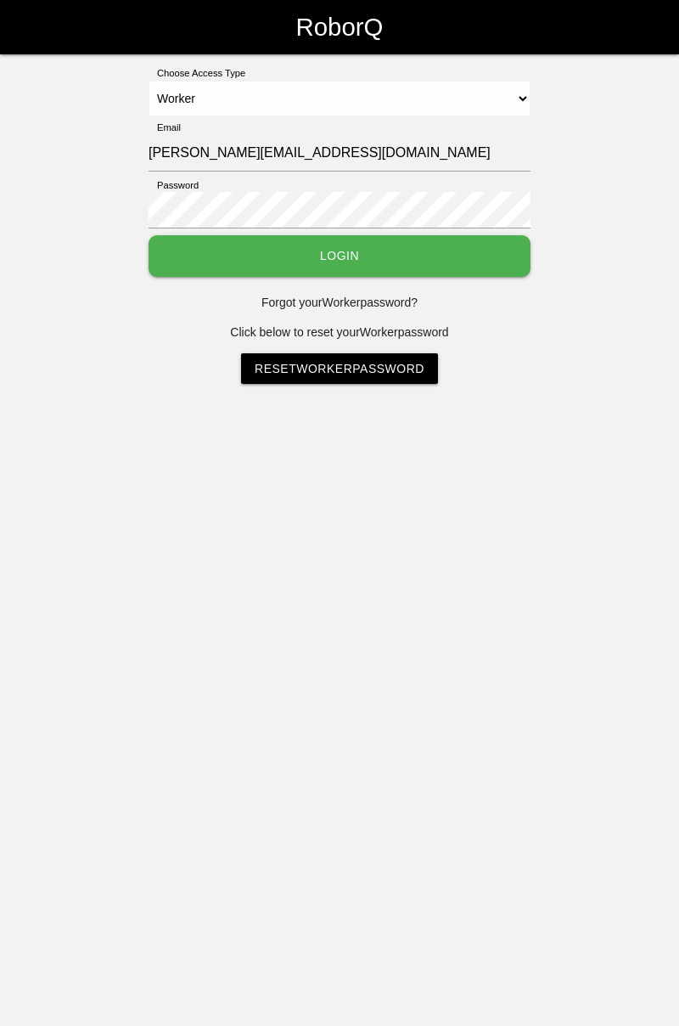
click at [357, 262] on button "Login" at bounding box center [340, 256] width 382 height 42
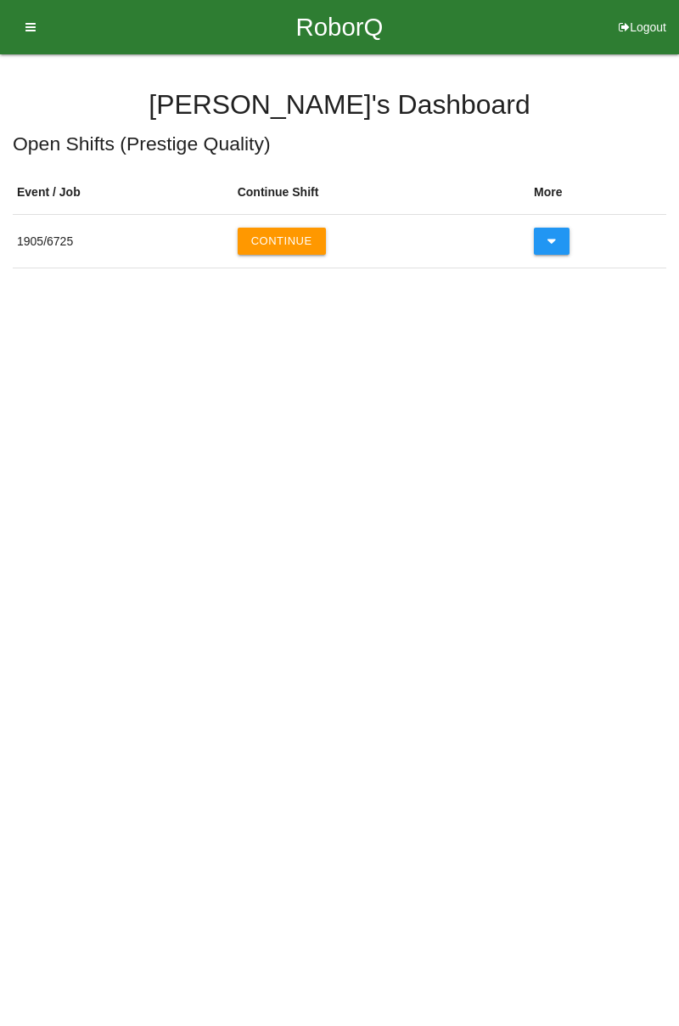
click at [296, 240] on button "Continue" at bounding box center [282, 241] width 88 height 27
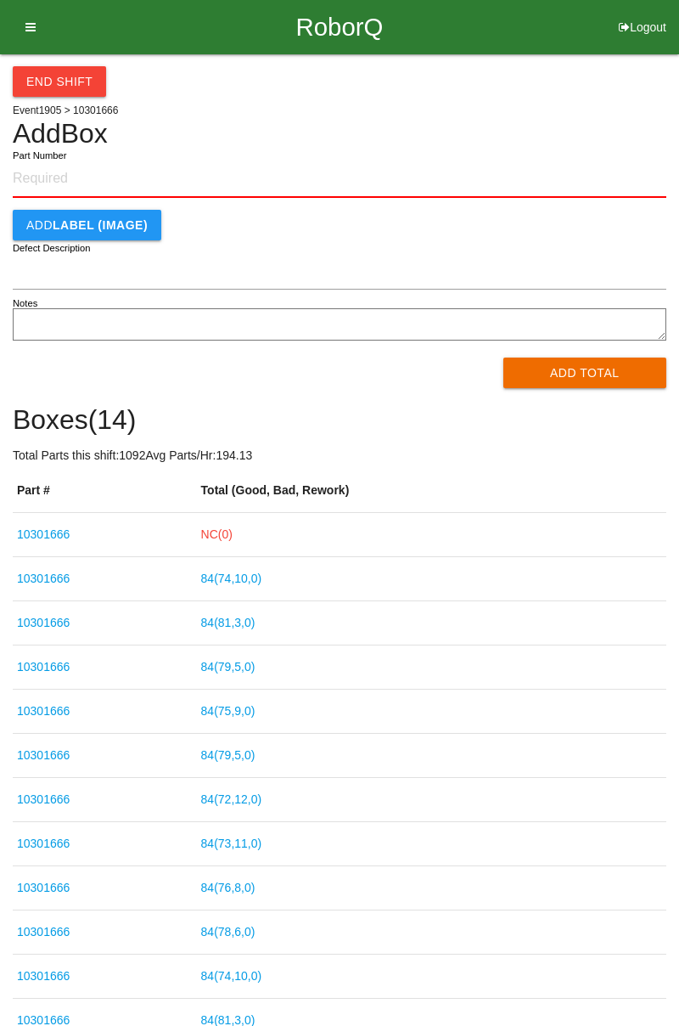
click at [233, 532] on link "NC( 0 )" at bounding box center [216, 534] width 31 height 14
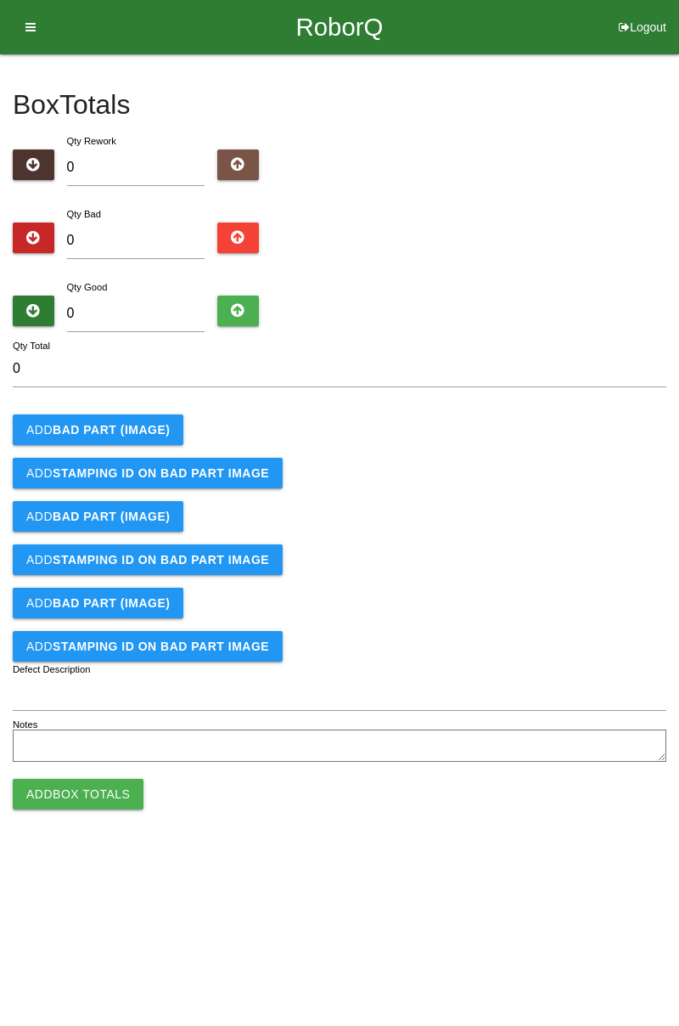
click at [656, 13] on button "Logout" at bounding box center [642, 6] width 73 height 13
select select "Worker"
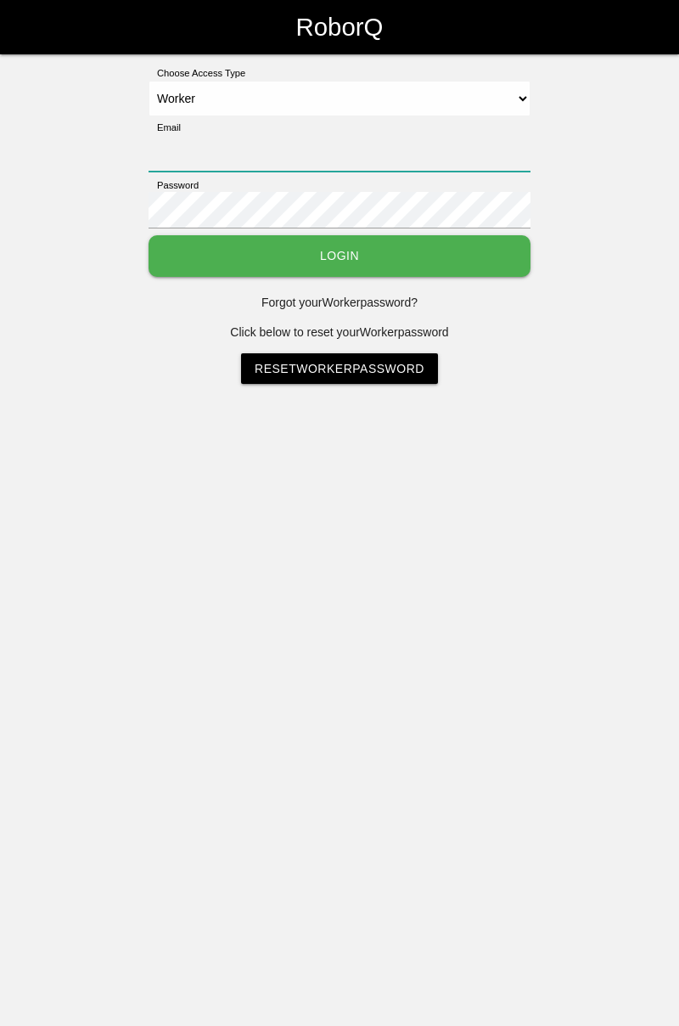
click at [337, 135] on input "Email" at bounding box center [340, 153] width 382 height 37
type input "[PERSON_NAME][EMAIL_ADDRESS][DOMAIN_NAME]"
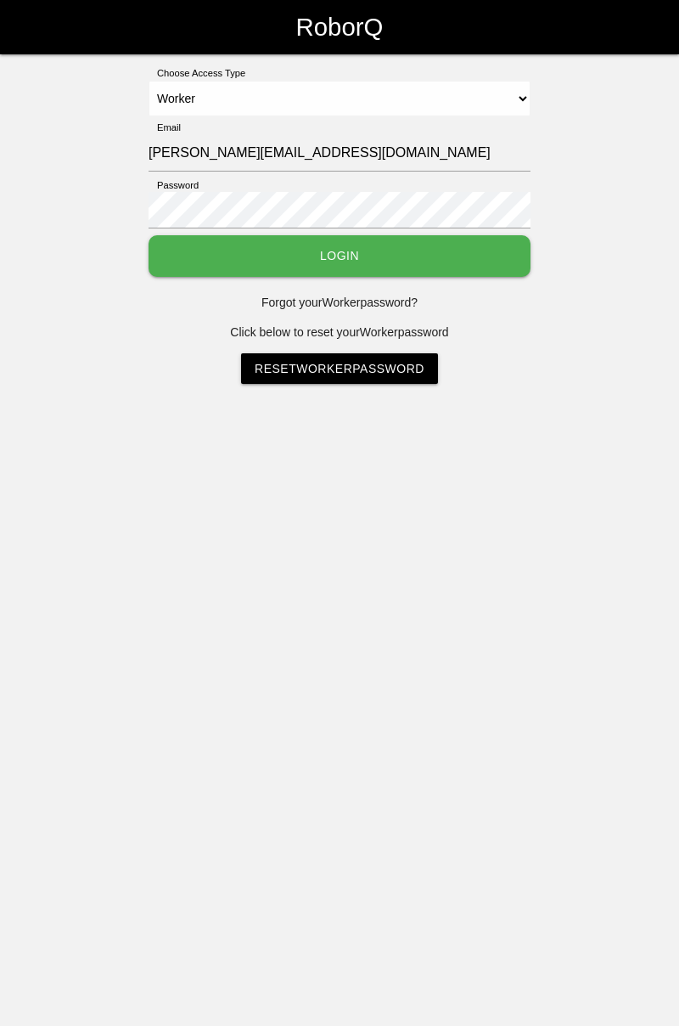
click at [392, 250] on button "Login" at bounding box center [340, 256] width 382 height 42
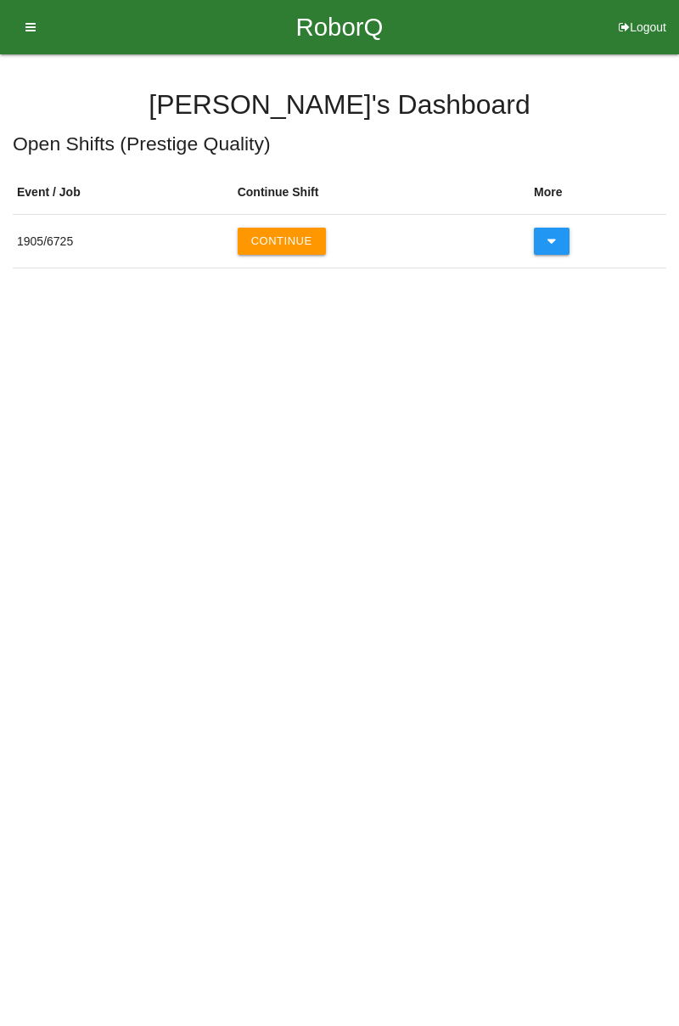
click at [289, 240] on button "Continue" at bounding box center [282, 241] width 88 height 27
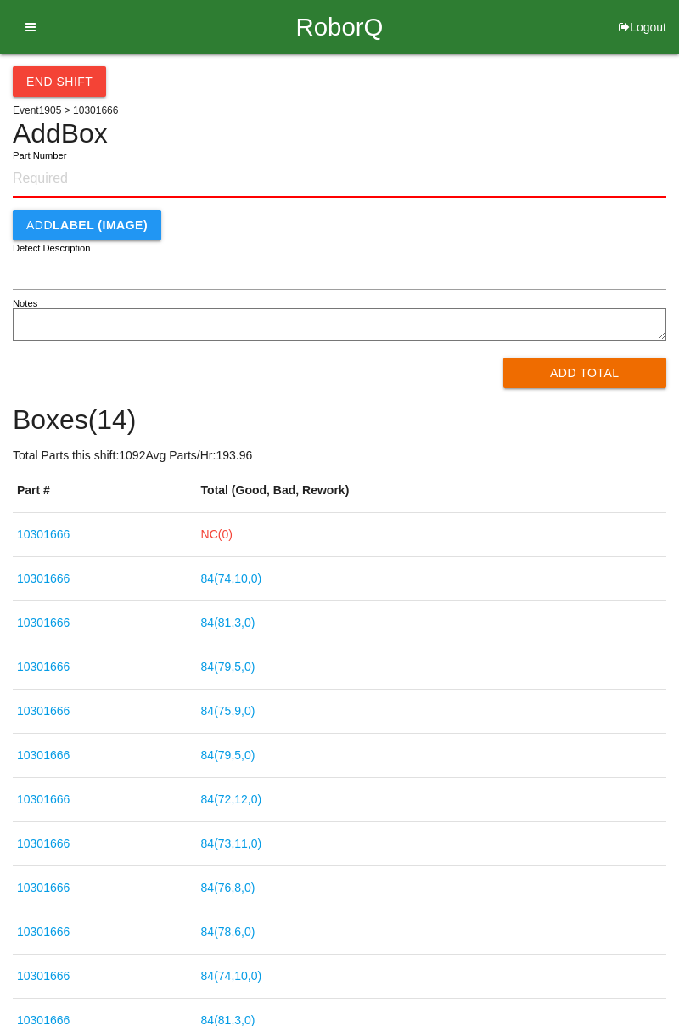
click at [258, 579] on link "84 ( 74 , 10 , 0 )" at bounding box center [231, 579] width 61 height 14
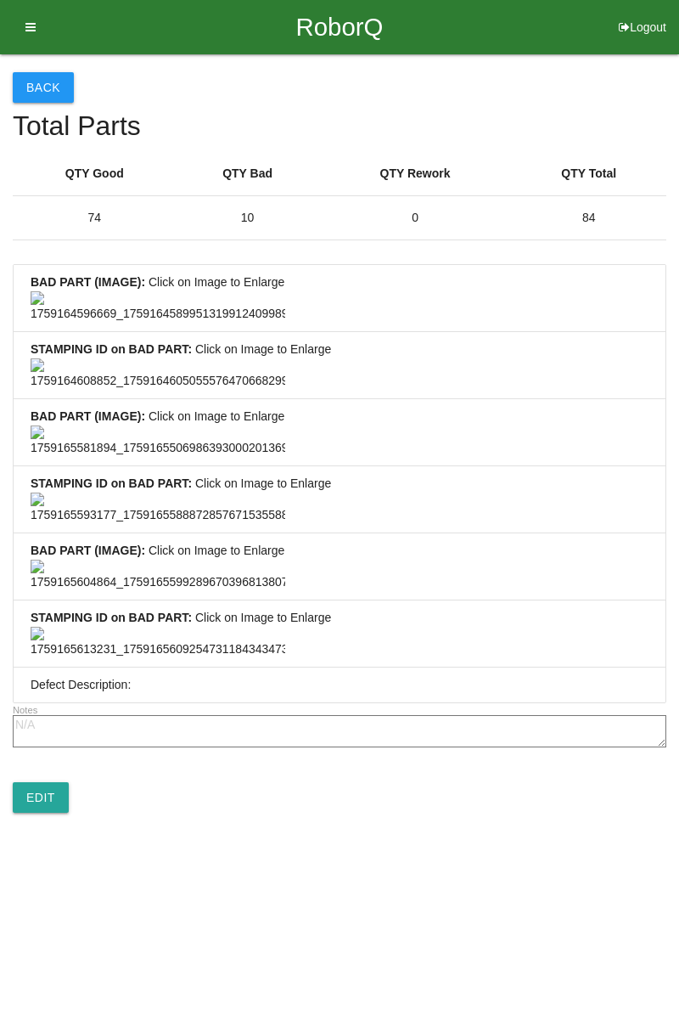
scroll to position [1263, 0]
click at [65, 813] on link "Edit" at bounding box center [41, 797] width 56 height 31
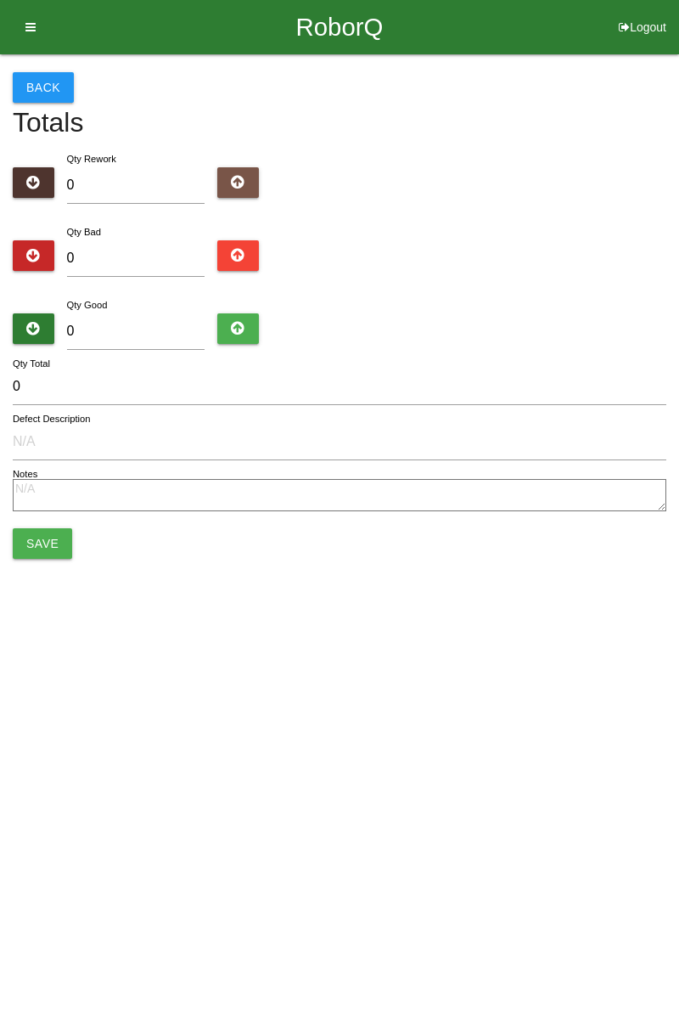
type input "10"
type input "74"
type input "84"
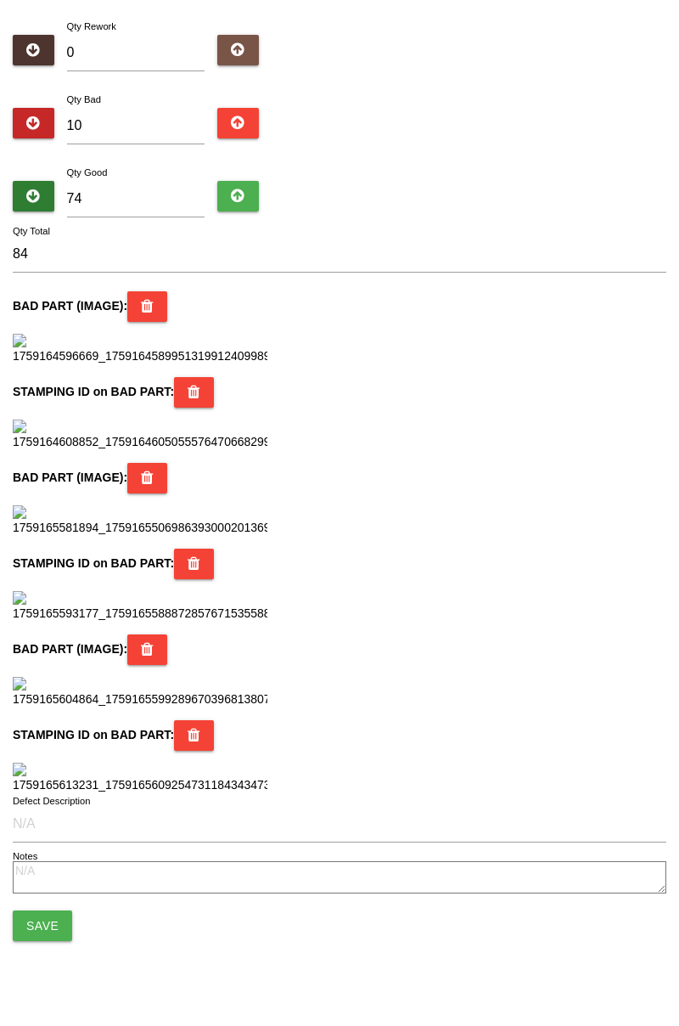
scroll to position [1508, 0]
click at [54, 921] on button "Save" at bounding box center [42, 925] width 59 height 31
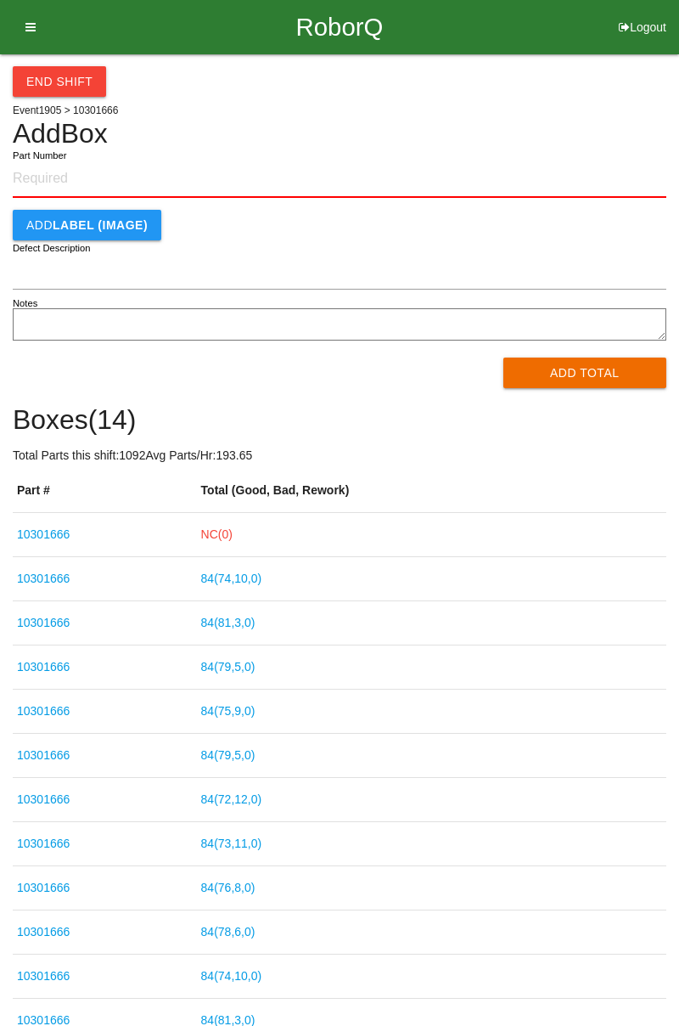
click at [224, 537] on link "NC( 0 )" at bounding box center [216, 534] width 31 height 14
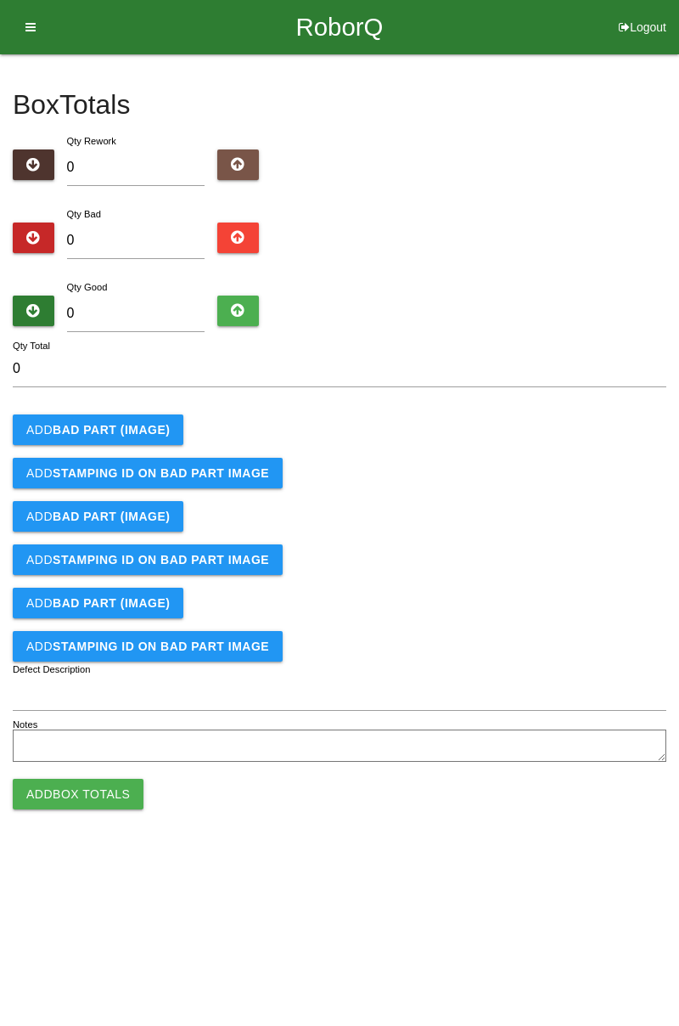
click at [655, 13] on button "Logout" at bounding box center [642, 6] width 73 height 13
select select "Worker"
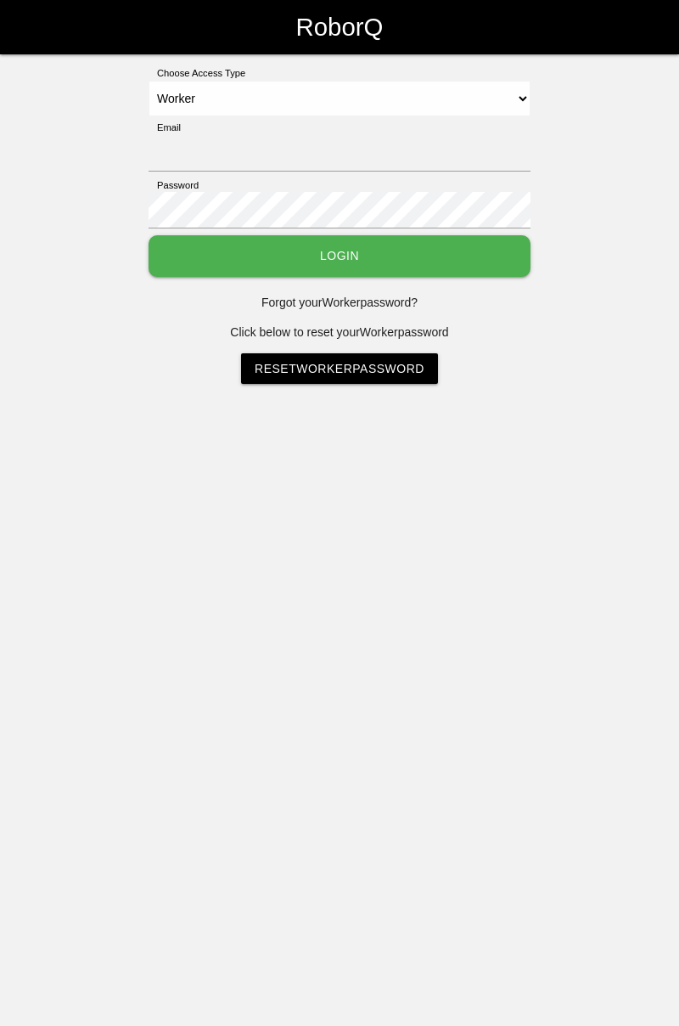
click at [386, 245] on button "Login" at bounding box center [340, 256] width 382 height 42
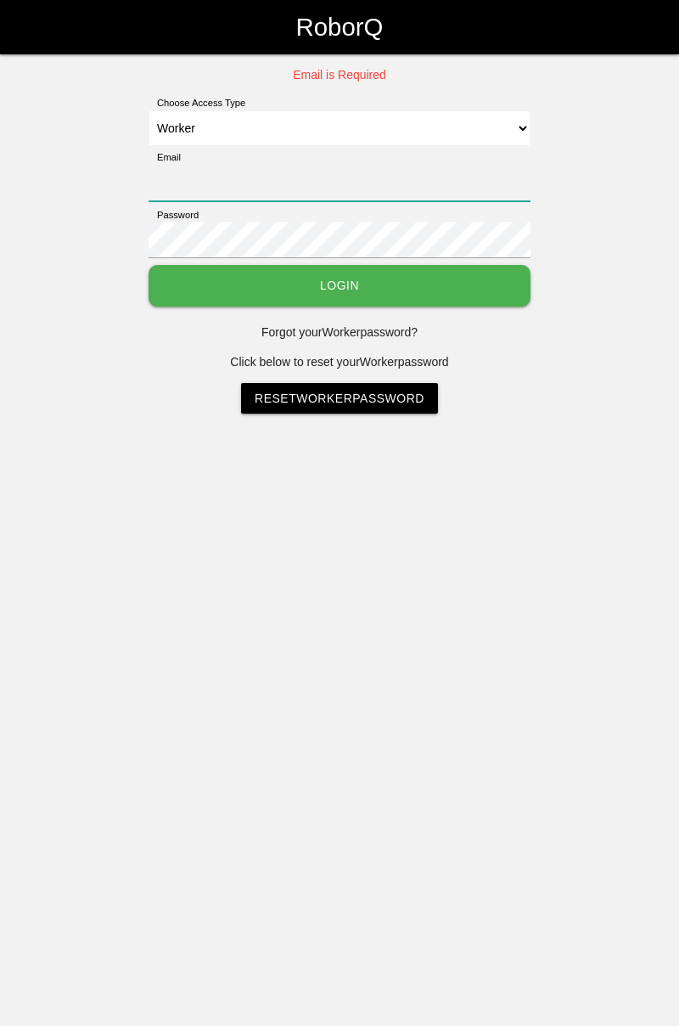
click at [304, 165] on input "Email" at bounding box center [340, 183] width 382 height 37
type input "[PERSON_NAME][EMAIL_ADDRESS][DOMAIN_NAME]"
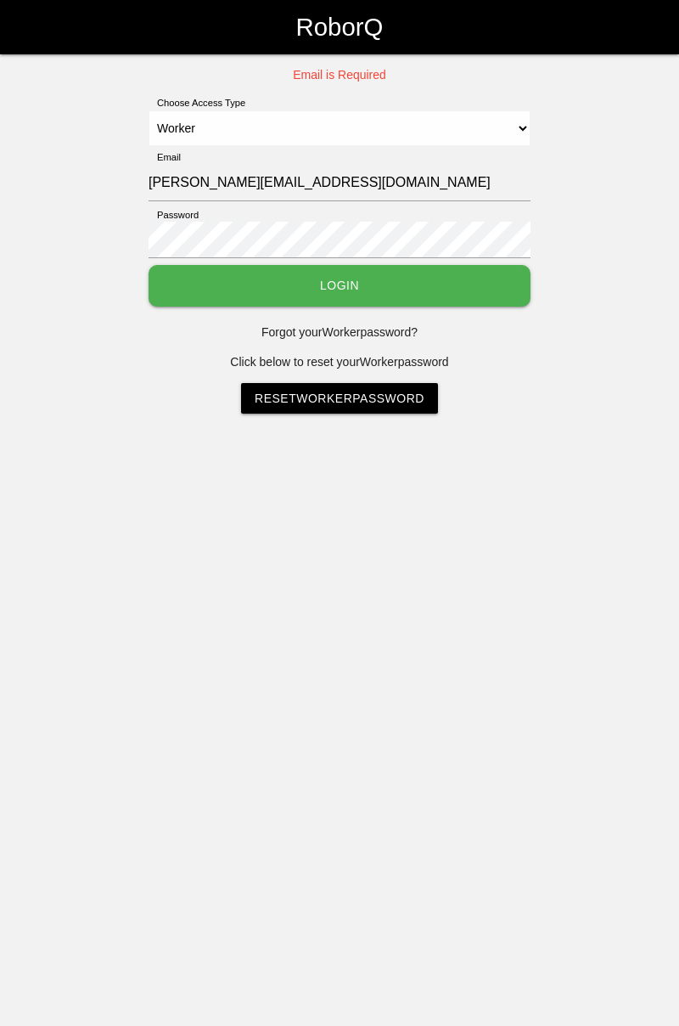
click at [149, 265] on button "Login" at bounding box center [340, 286] width 382 height 42
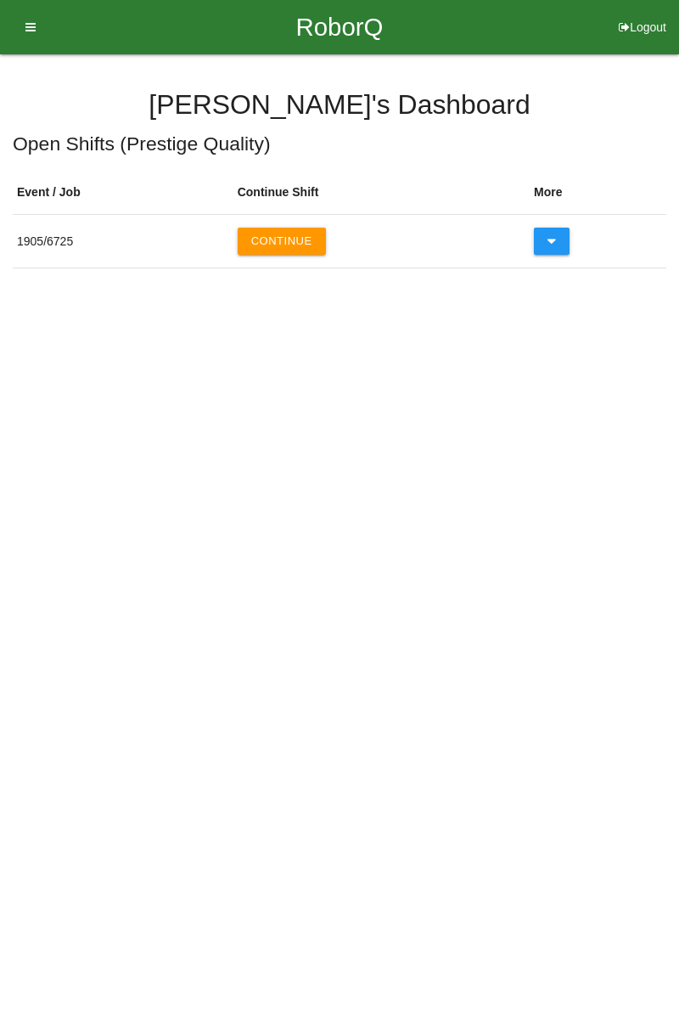
click at [300, 238] on button "Continue" at bounding box center [282, 241] width 88 height 27
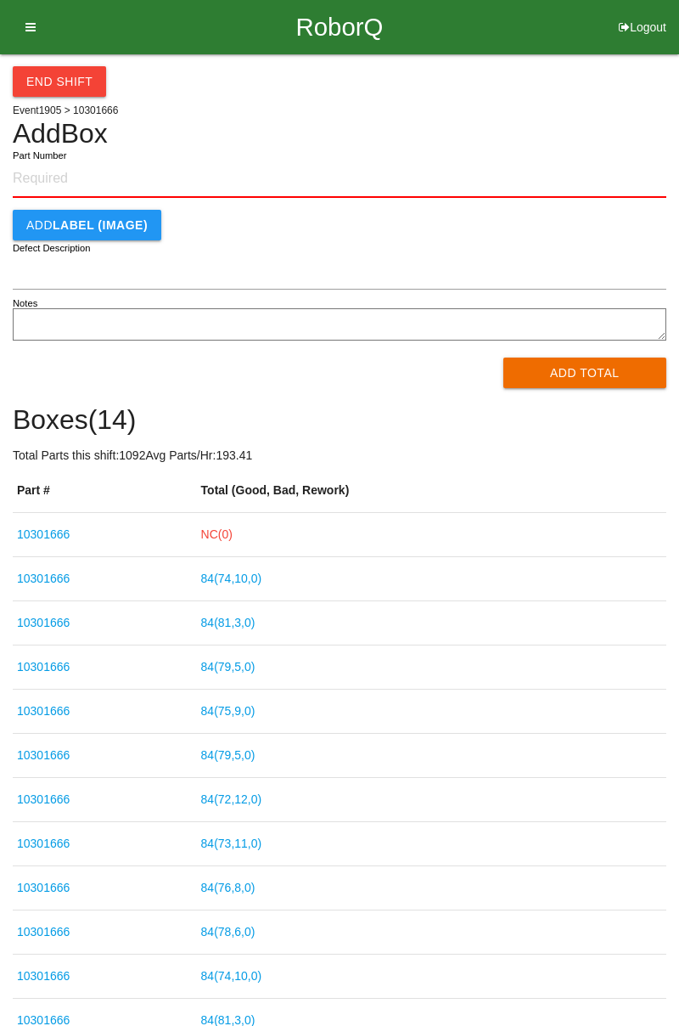
click at [249, 583] on link "84 ( 74 , 10 , 0 )" at bounding box center [231, 579] width 61 height 14
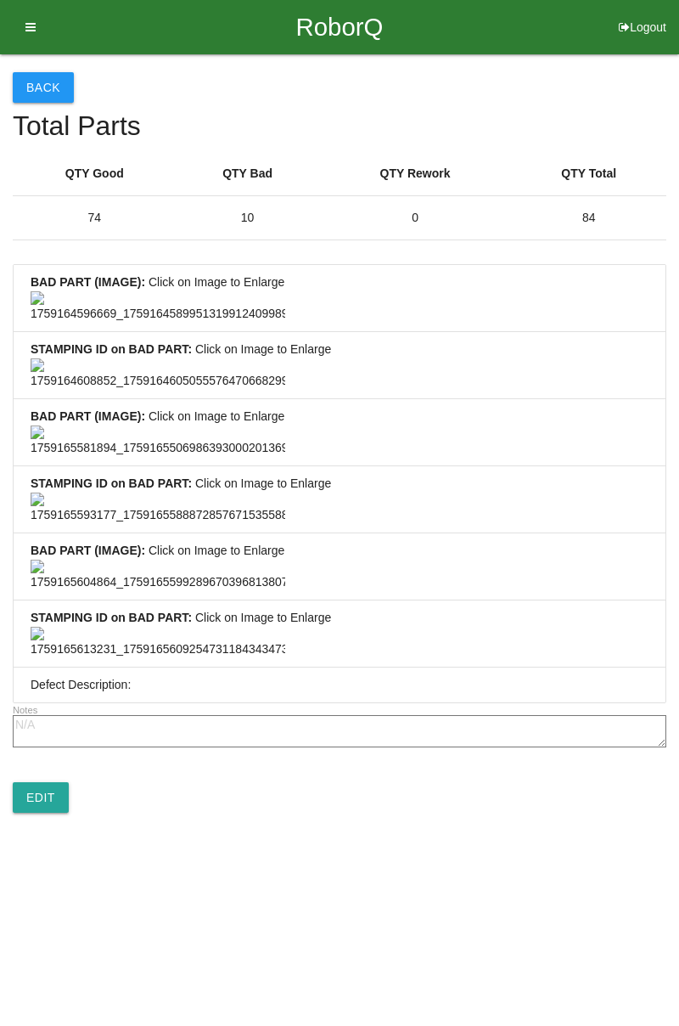
scroll to position [1263, 0]
click at [54, 813] on link "Edit" at bounding box center [41, 797] width 56 height 31
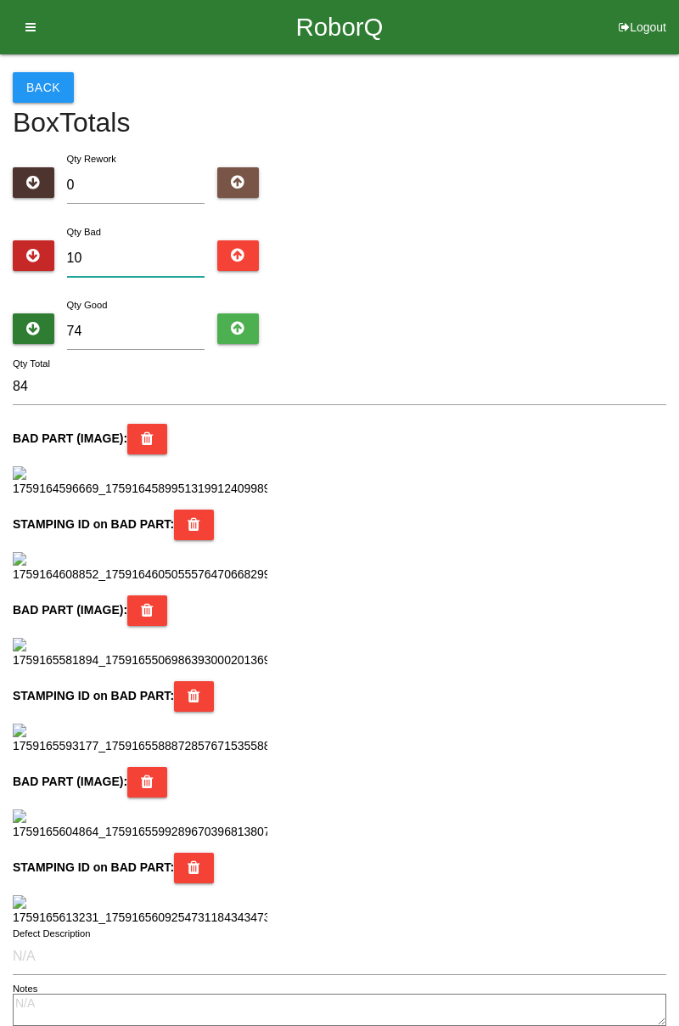
click at [148, 257] on input "10" at bounding box center [136, 258] width 138 height 37
type input "1"
type input "75"
type input "11"
type input "85"
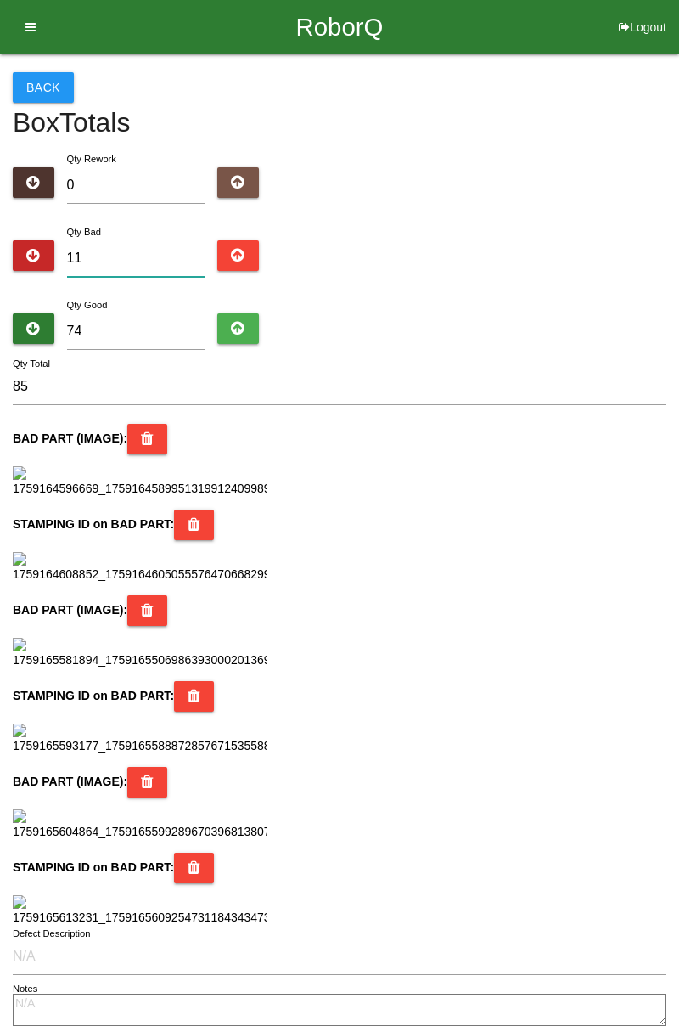
type input "1"
type input "75"
type input "15"
type input "89"
type input "15"
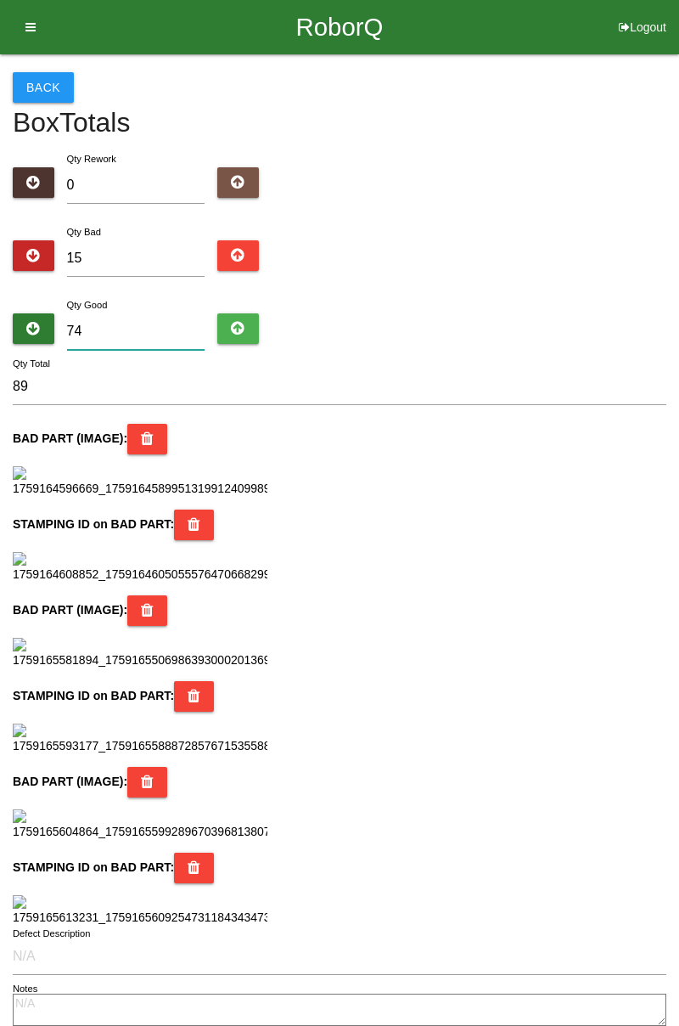
click at [138, 333] on input "74" at bounding box center [136, 331] width 138 height 37
type input "7"
type input "22"
type input "0"
type input "15"
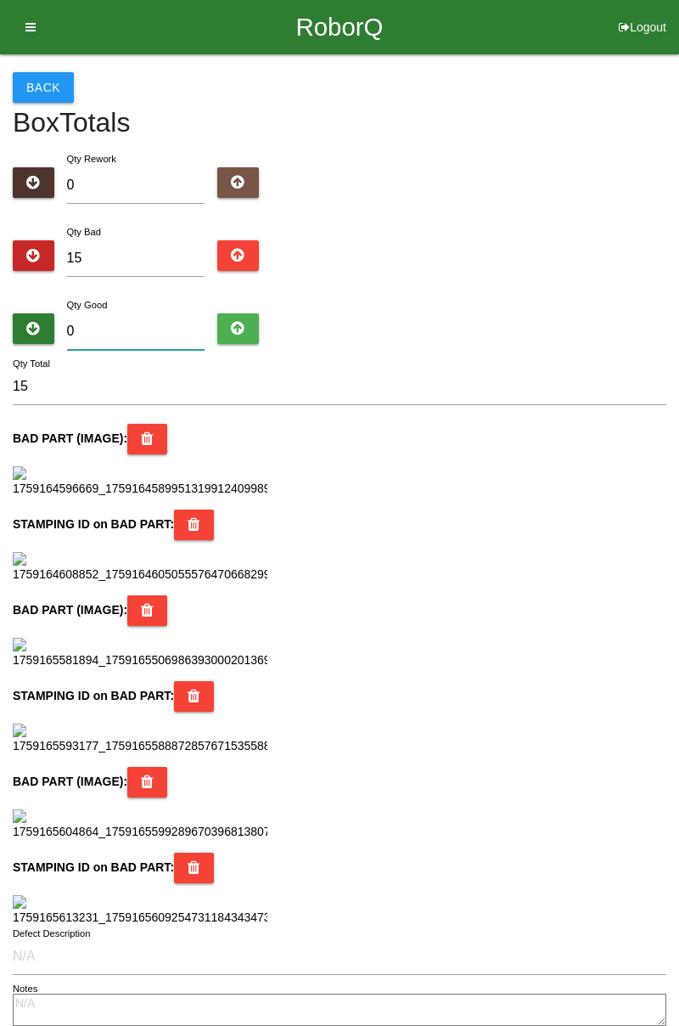
click at [155, 326] on input "0" at bounding box center [136, 331] width 138 height 37
type input "7"
type input "22"
type input "73"
type input "88"
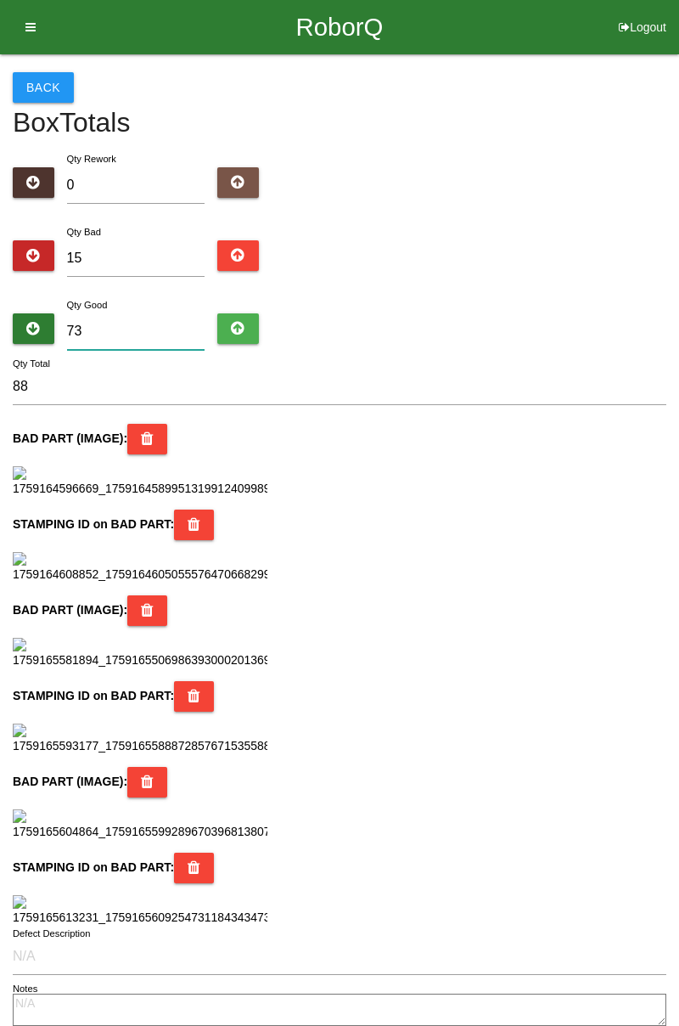
type input "7"
type input "22"
type input "71"
type input "86"
type input "7"
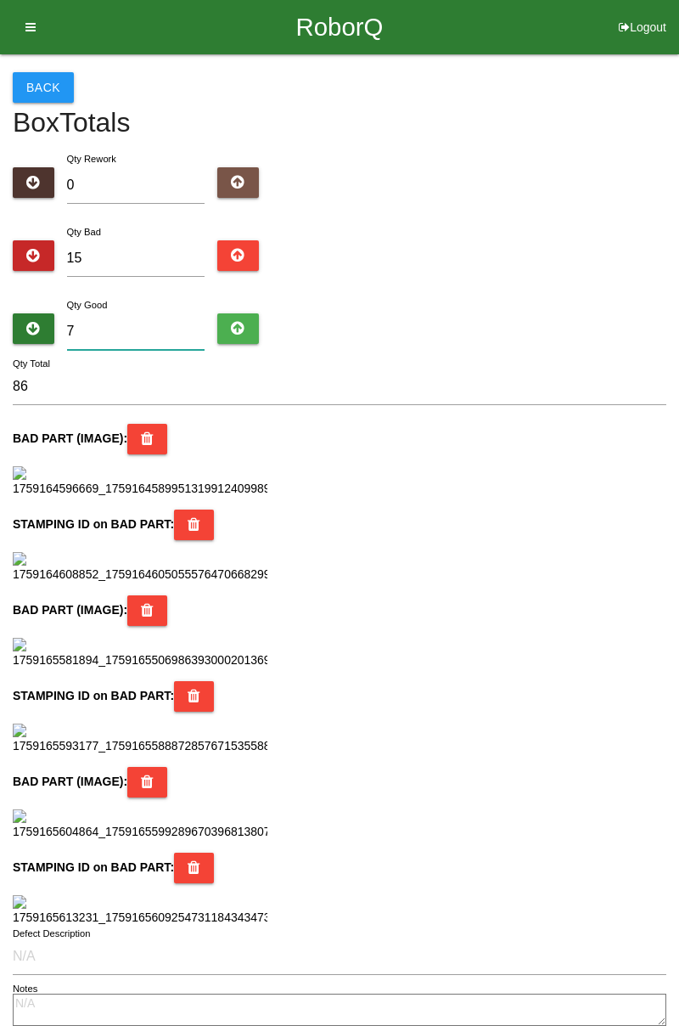
type input "22"
type input "0"
type input "15"
type input "6"
type input "21"
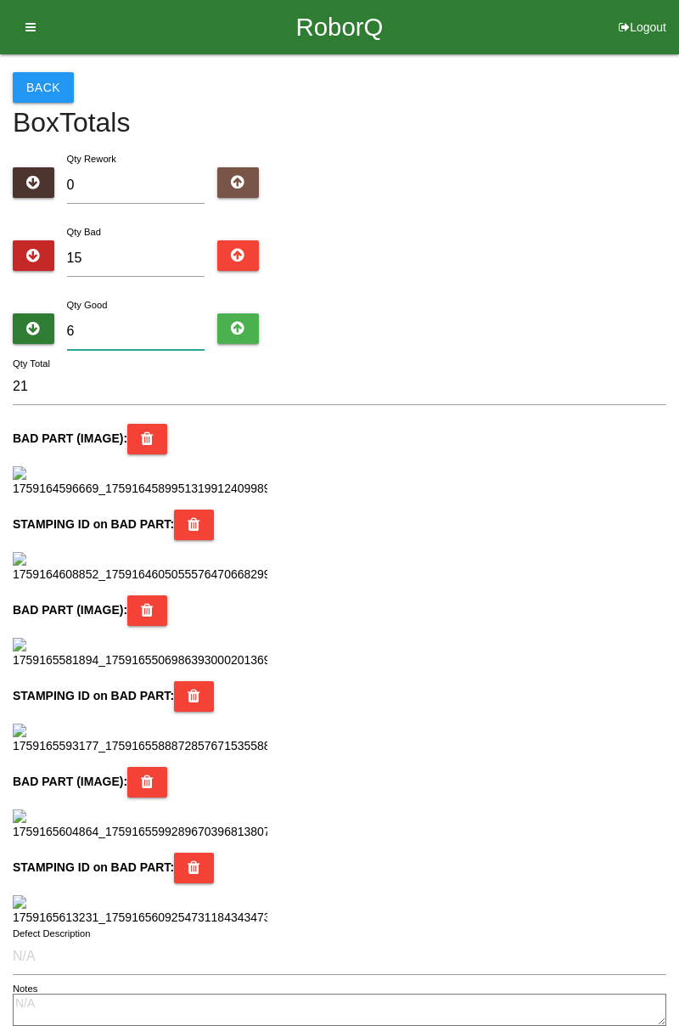
type input "69"
type input "84"
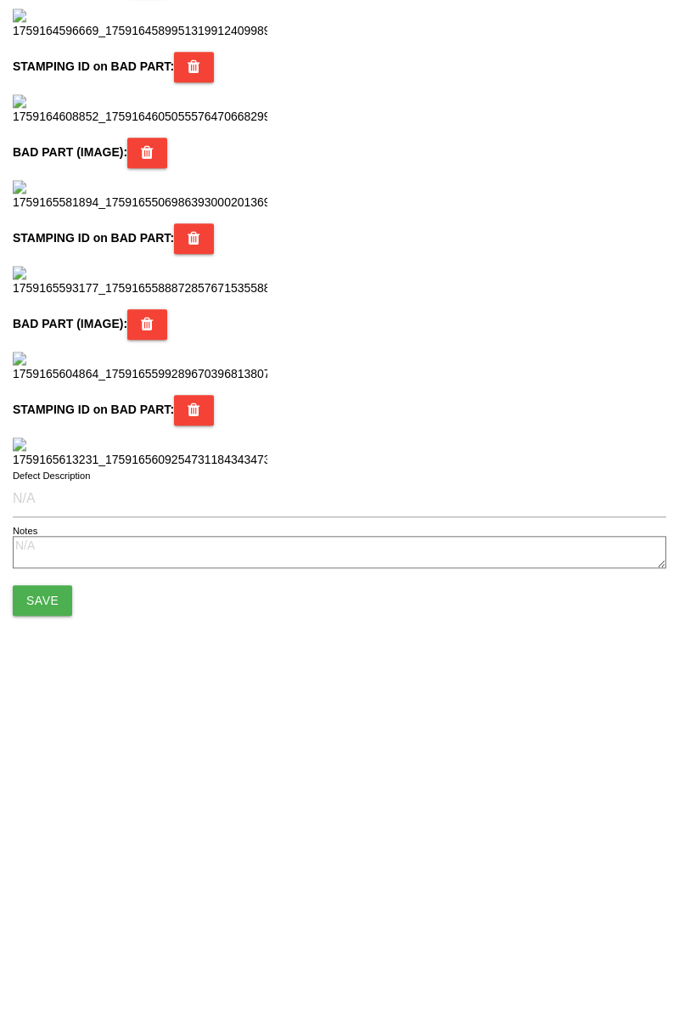
type input "69"
click at [52, 927] on button "Save" at bounding box center [42, 925] width 59 height 31
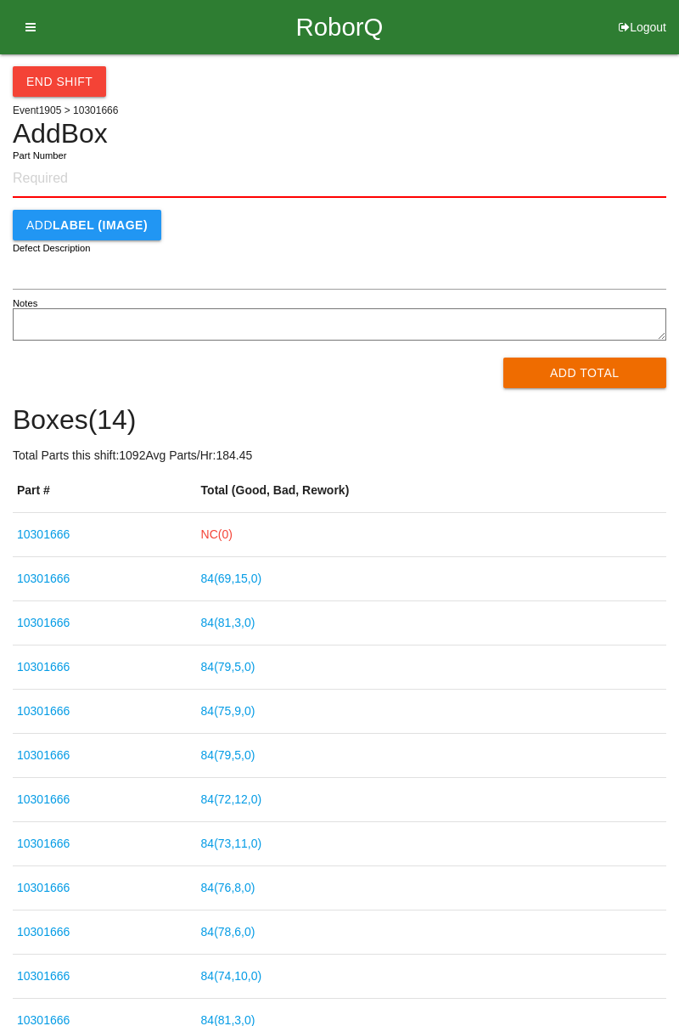
click at [230, 533] on link "NC( 0 )" at bounding box center [216, 534] width 31 height 14
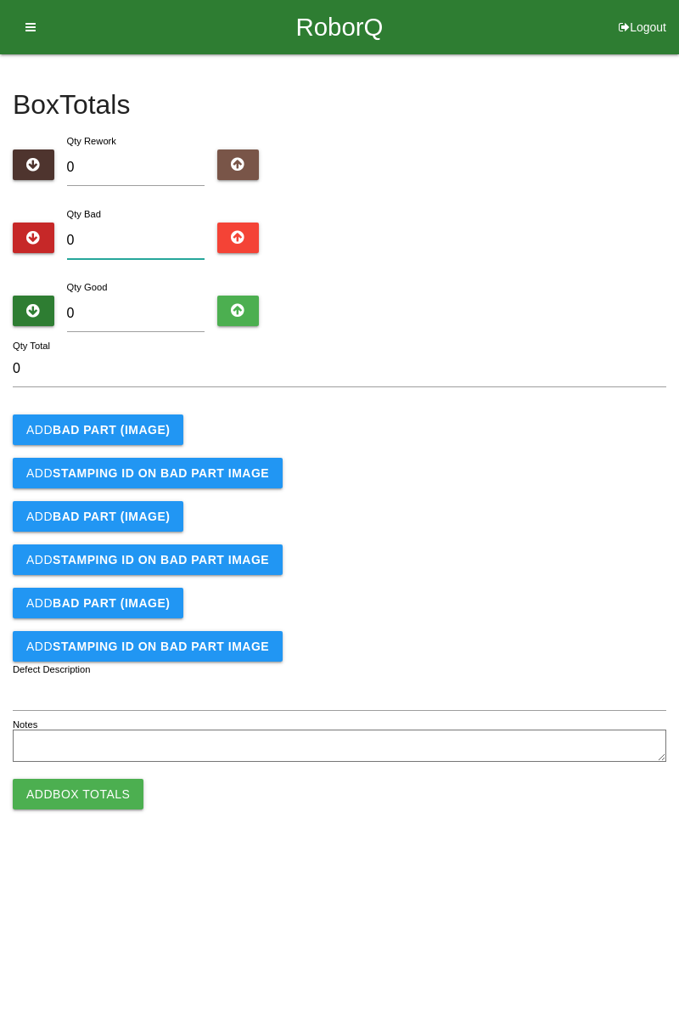
click at [156, 234] on input "0" at bounding box center [136, 241] width 138 height 37
type input "5"
click at [141, 428] on b "BAD PART (IMAGE)" at bounding box center [111, 430] width 117 height 14
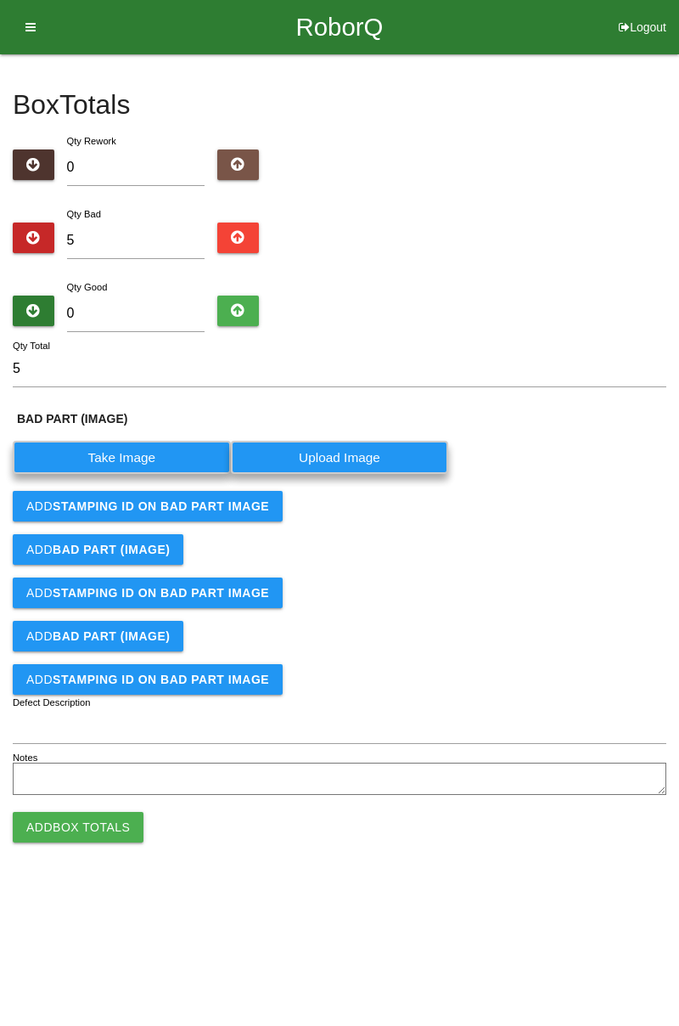
click at [146, 454] on label "Take Image" at bounding box center [122, 457] width 218 height 33
click at [0, 0] on \(IMAGE\) "Take Image" at bounding box center [0, 0] width 0 height 0
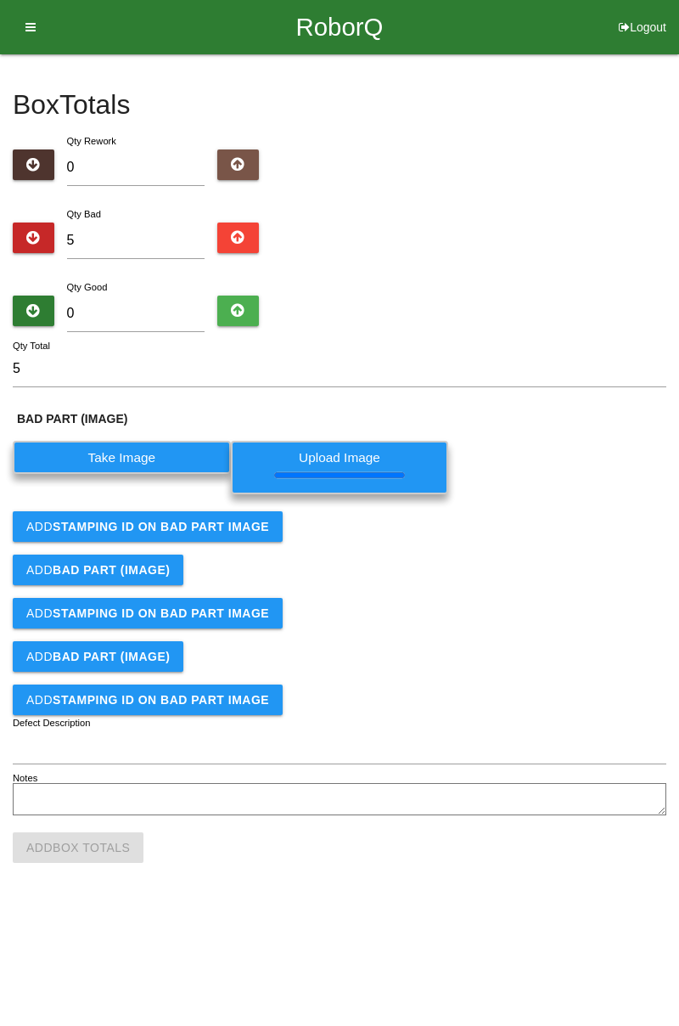
click at [219, 527] on b "STAMPING ID on BAD PART Image" at bounding box center [161, 527] width 217 height 14
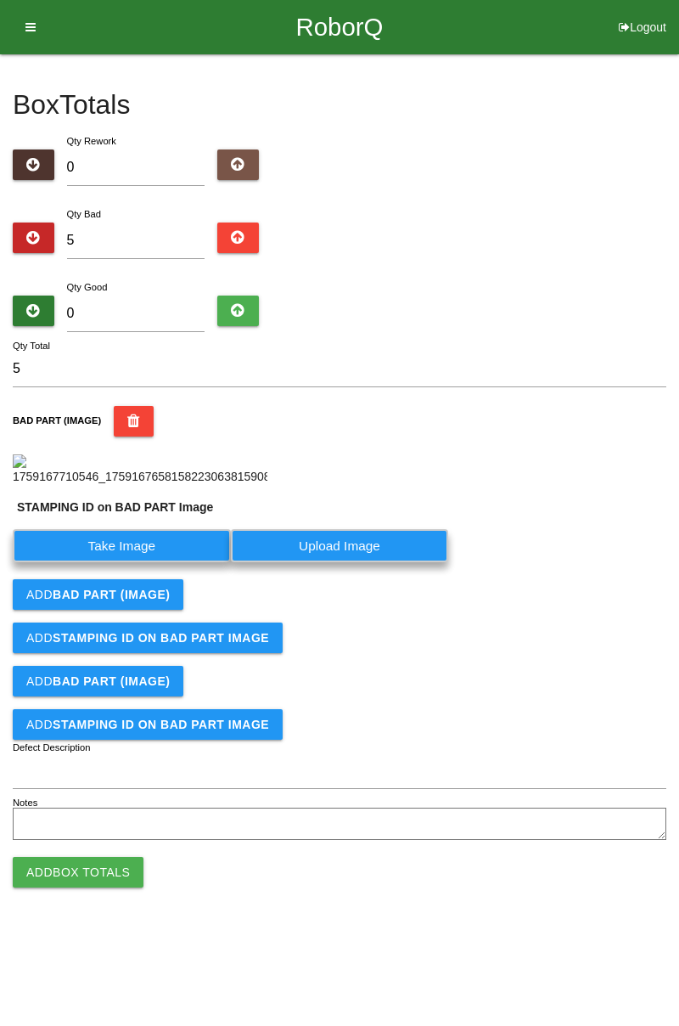
scroll to position [132, 0]
click at [187, 562] on label "Take Image" at bounding box center [122, 545] width 218 height 33
click at [0, 0] on PART "Take Image" at bounding box center [0, 0] width 0 height 0
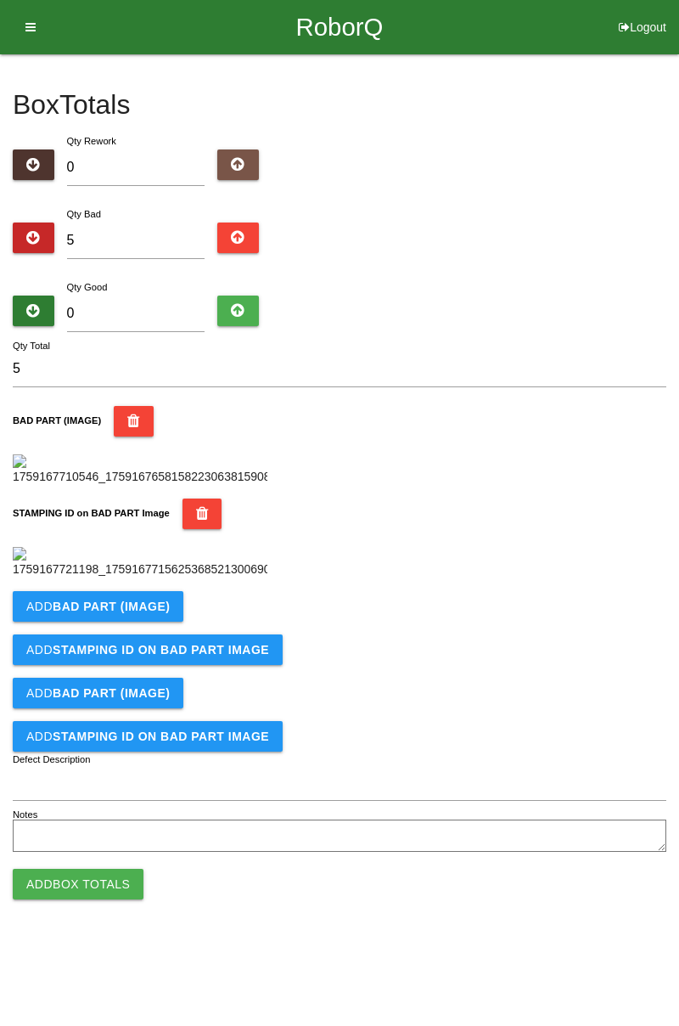
scroll to position [374, 0]
click at [170, 622] on button "Add BAD PART (IMAGE)" at bounding box center [98, 606] width 171 height 31
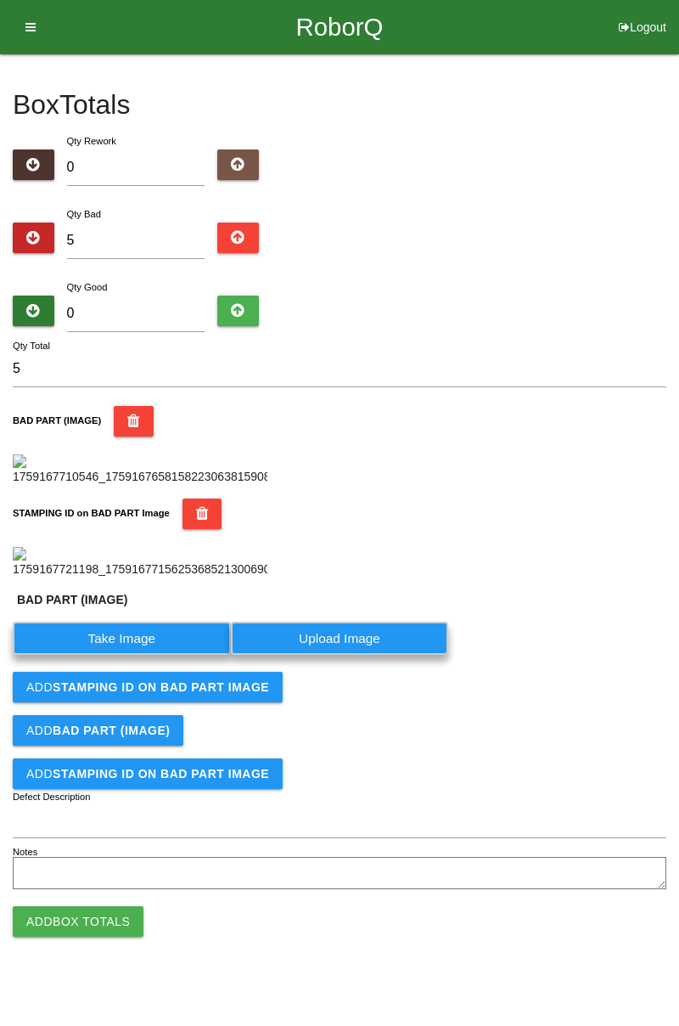
click at [130, 655] on label "Take Image" at bounding box center [122, 638] width 218 height 33
click at [0, 0] on \(IMAGE\) "Take Image" at bounding box center [0, 0] width 0 height 0
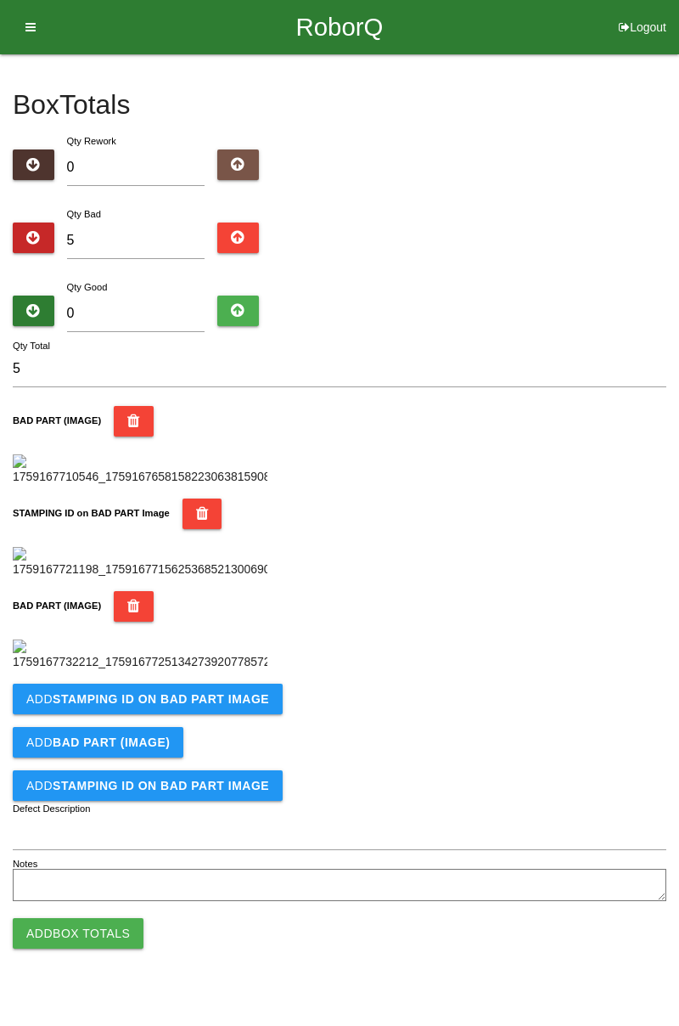
scroll to position [652, 0]
click at [211, 706] on b "STAMPING ID on BAD PART Image" at bounding box center [161, 699] width 217 height 14
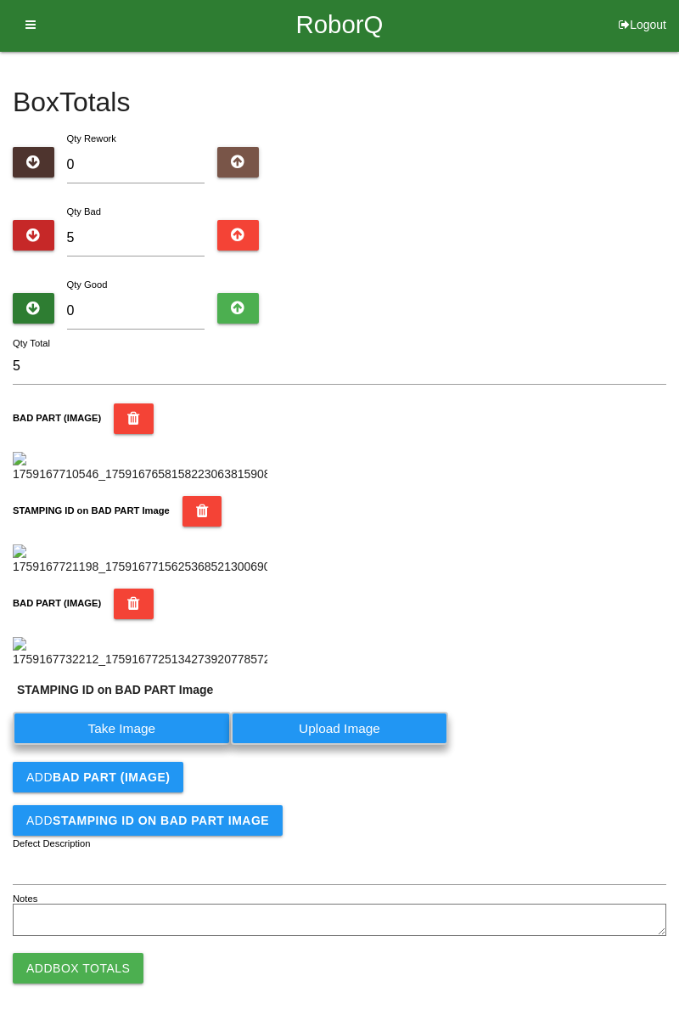
click at [156, 745] on label "Take Image" at bounding box center [122, 728] width 218 height 33
click at [0, 0] on PART "Take Image" at bounding box center [0, 0] width 0 height 0
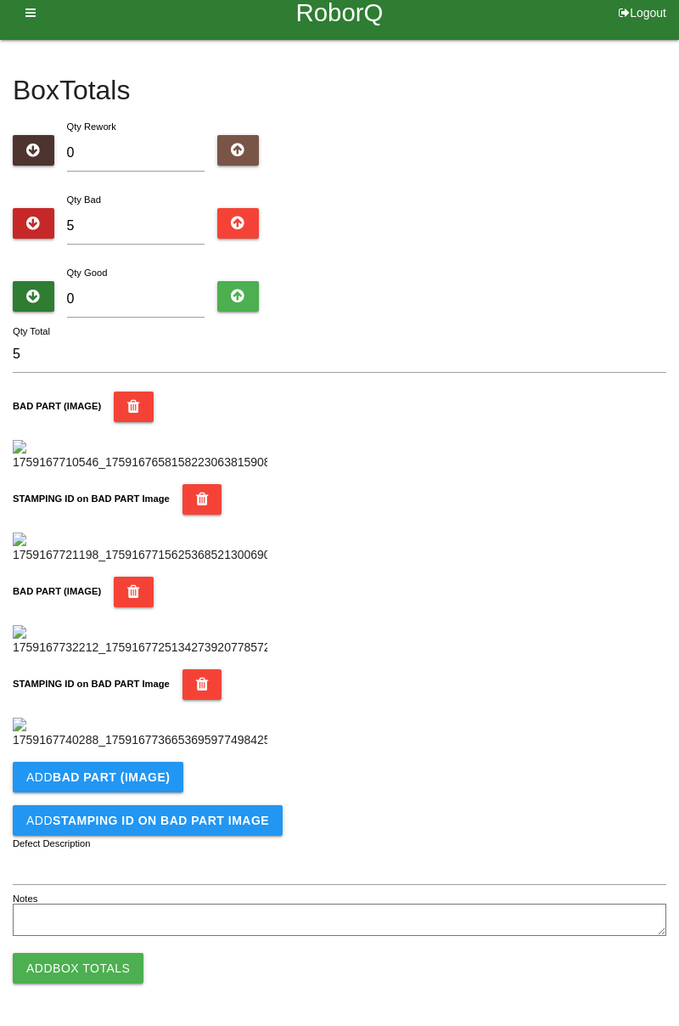
scroll to position [931, 0]
click at [137, 771] on b "BAD PART (IMAGE)" at bounding box center [111, 777] width 117 height 14
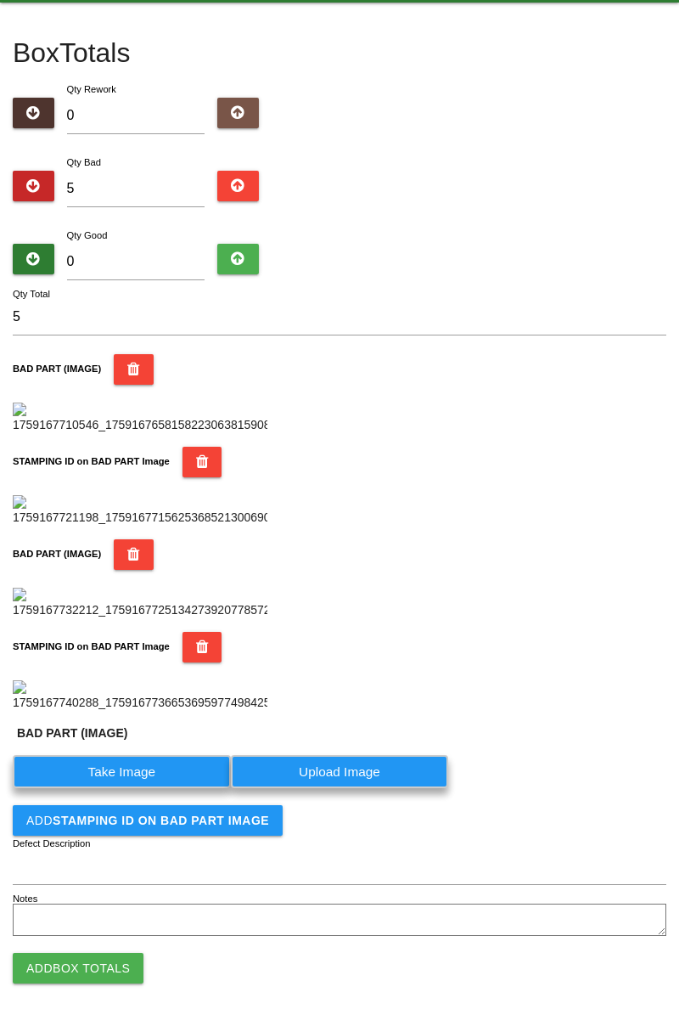
click at [119, 788] on label "Take Image" at bounding box center [122, 771] width 218 height 33
click at [0, 0] on \(IMAGE\) "Take Image" at bounding box center [0, 0] width 0 height 0
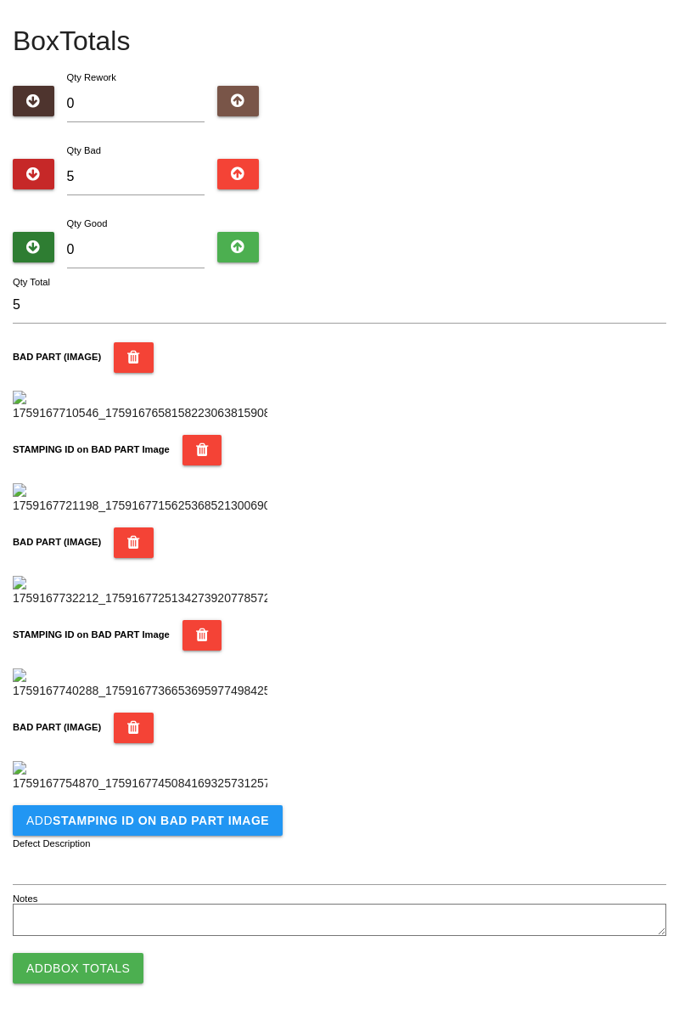
scroll to position [1209, 0]
click at [228, 827] on button "Add STAMPING ID on BAD PART Image" at bounding box center [148, 820] width 270 height 31
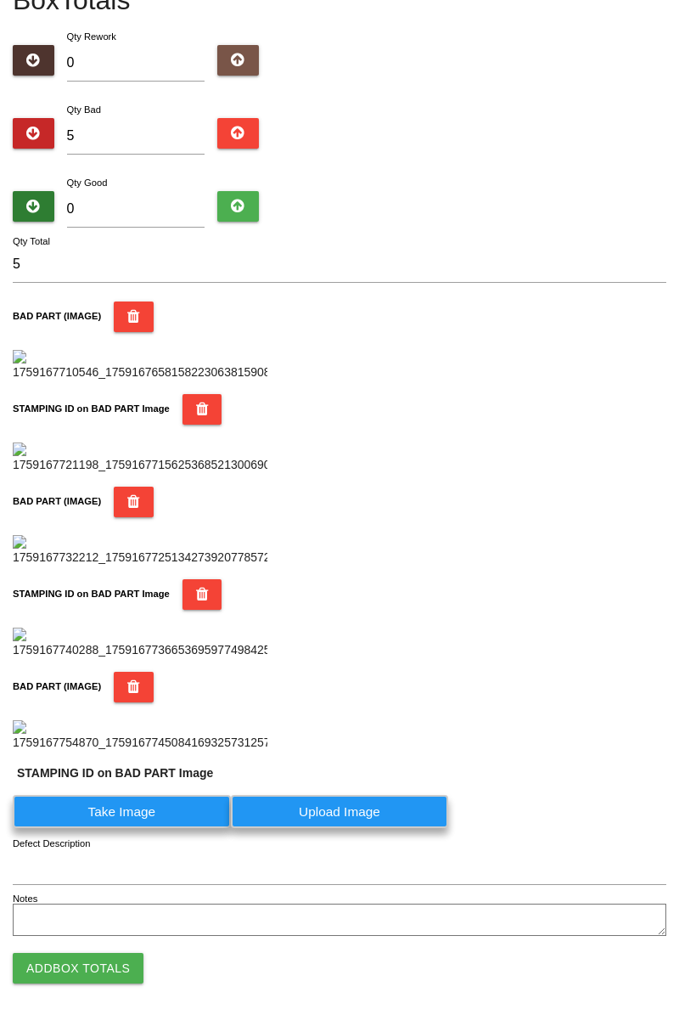
click at [166, 828] on label "Take Image" at bounding box center [122, 811] width 218 height 33
click at [0, 0] on PART "Take Image" at bounding box center [0, 0] width 0 height 0
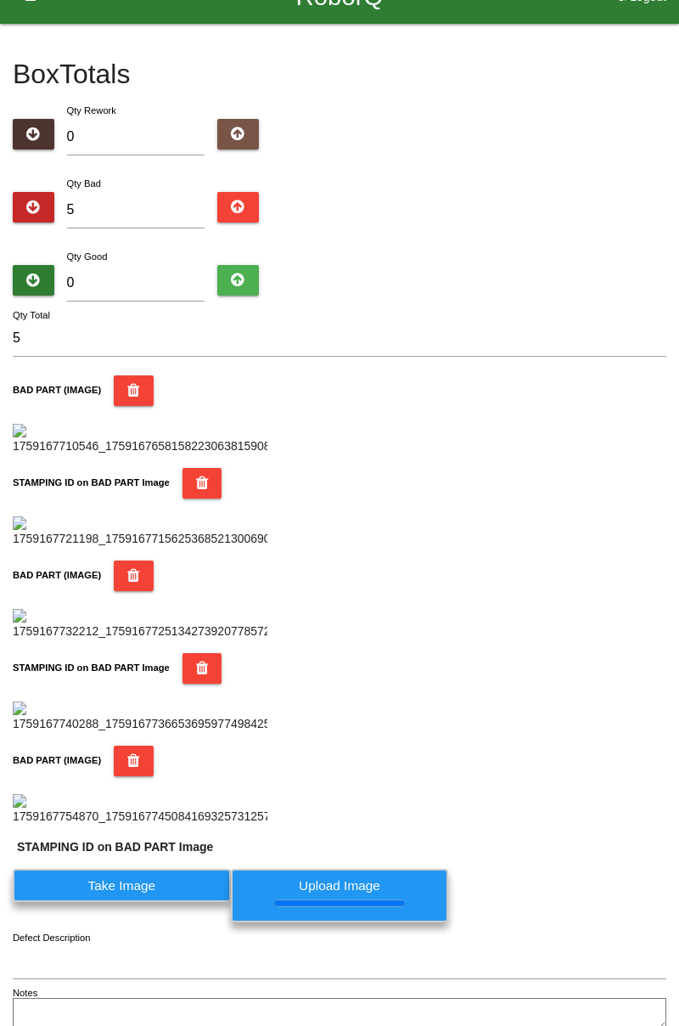
scroll to position [0, 0]
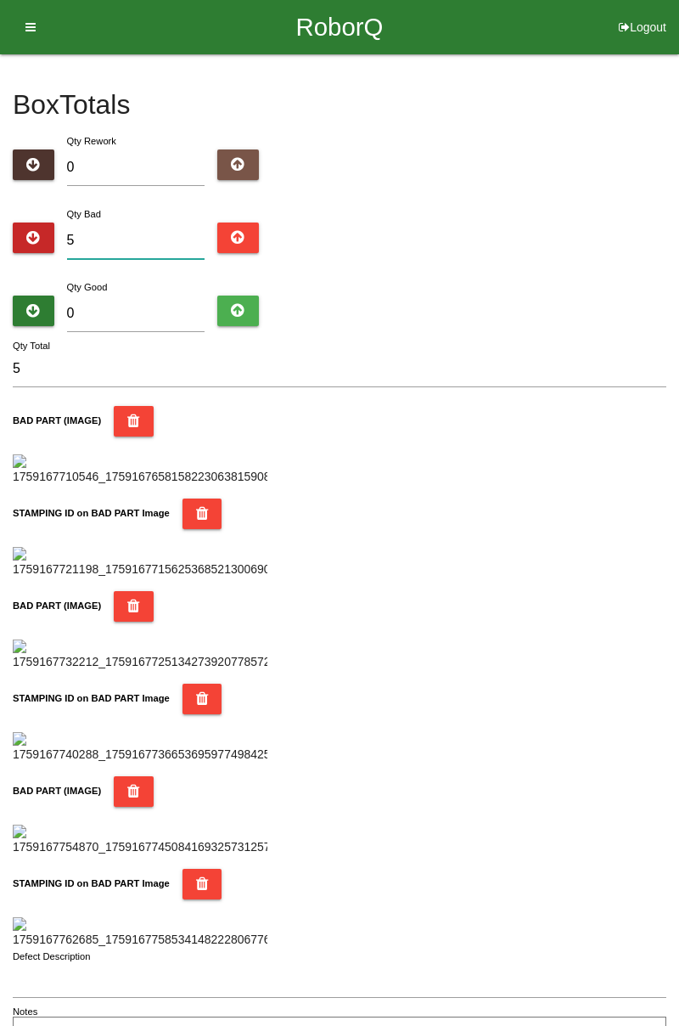
click at [159, 233] on input "5" at bounding box center [136, 241] width 138 height 37
type input "0"
type input "9"
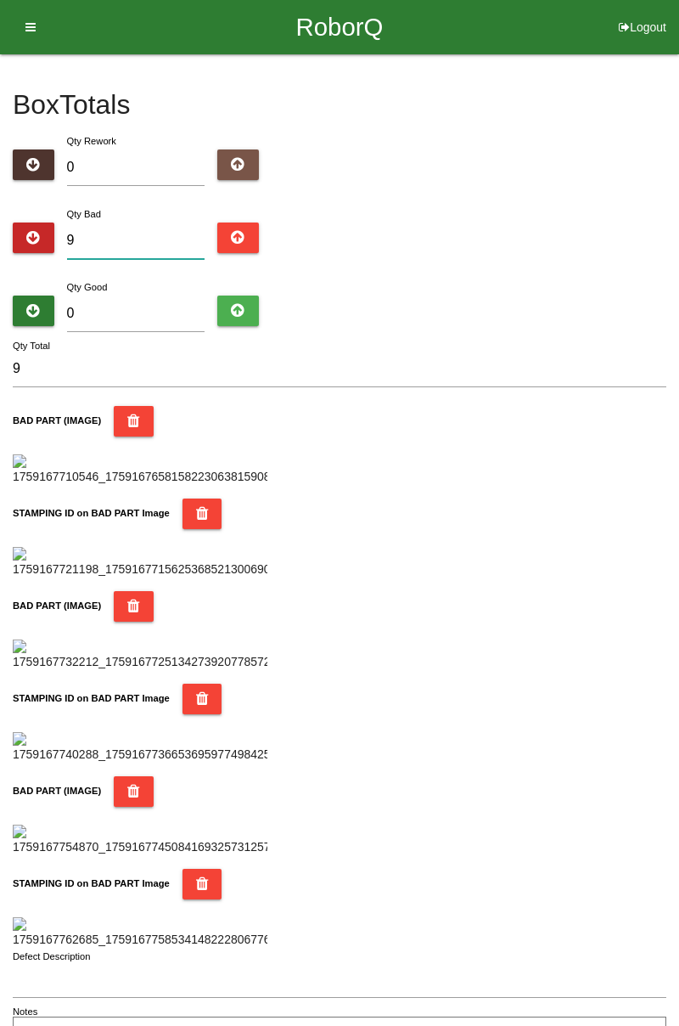
type input "9"
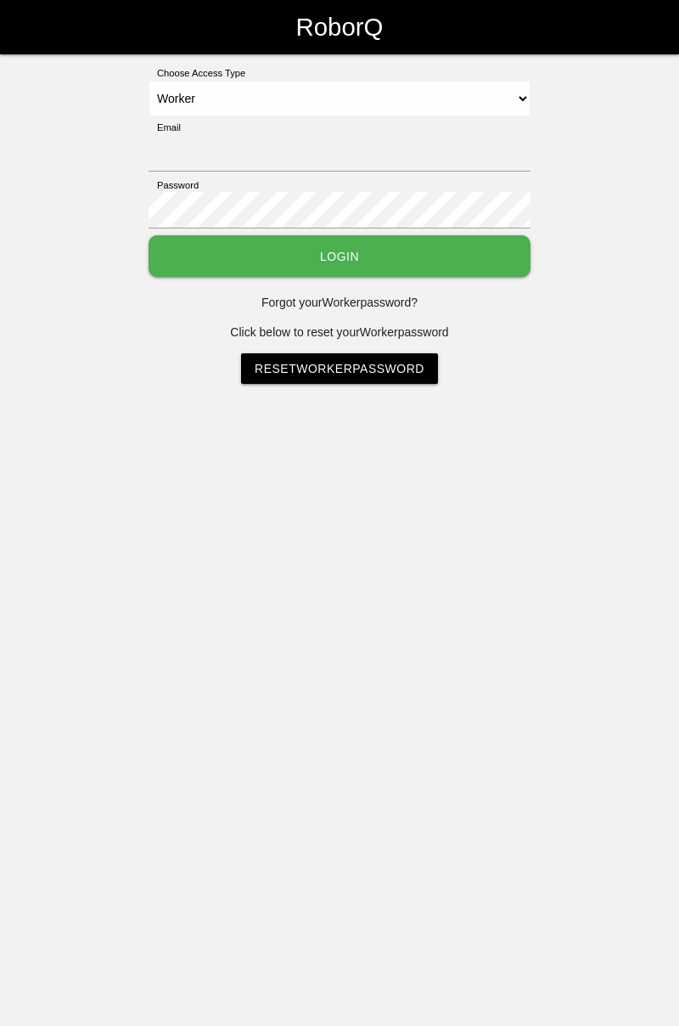
select select "Worker"
click at [398, 146] on input "Email" at bounding box center [340, 153] width 382 height 37
type input "[PERSON_NAME][EMAIL_ADDRESS][DOMAIN_NAME]"
click at [149, 235] on button "Login" at bounding box center [340, 256] width 382 height 42
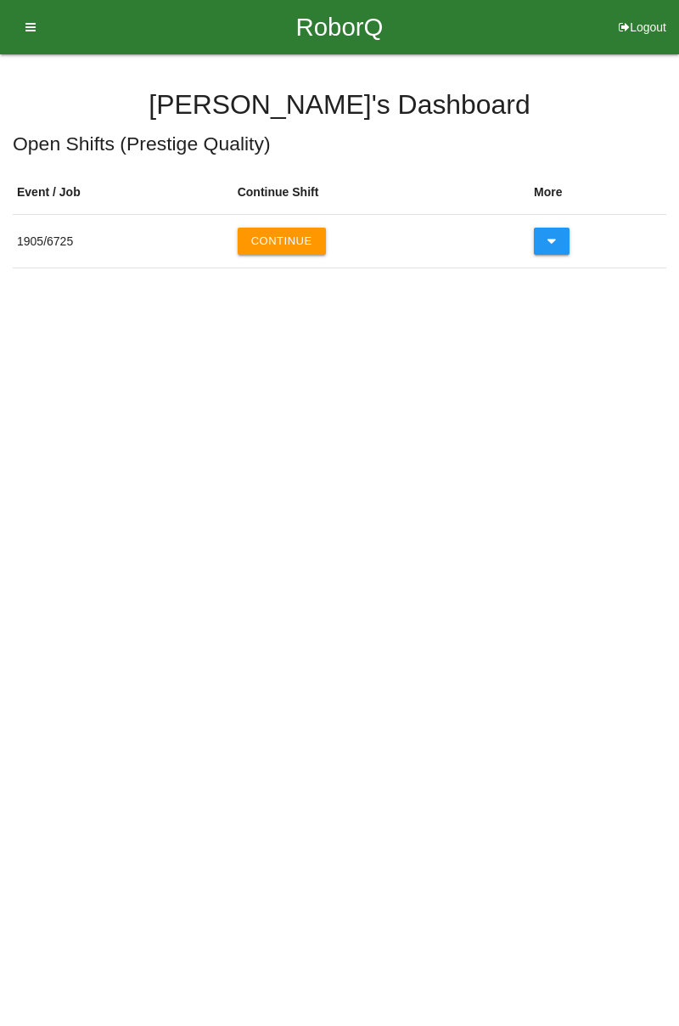
click at [301, 242] on button "Continue" at bounding box center [282, 241] width 88 height 27
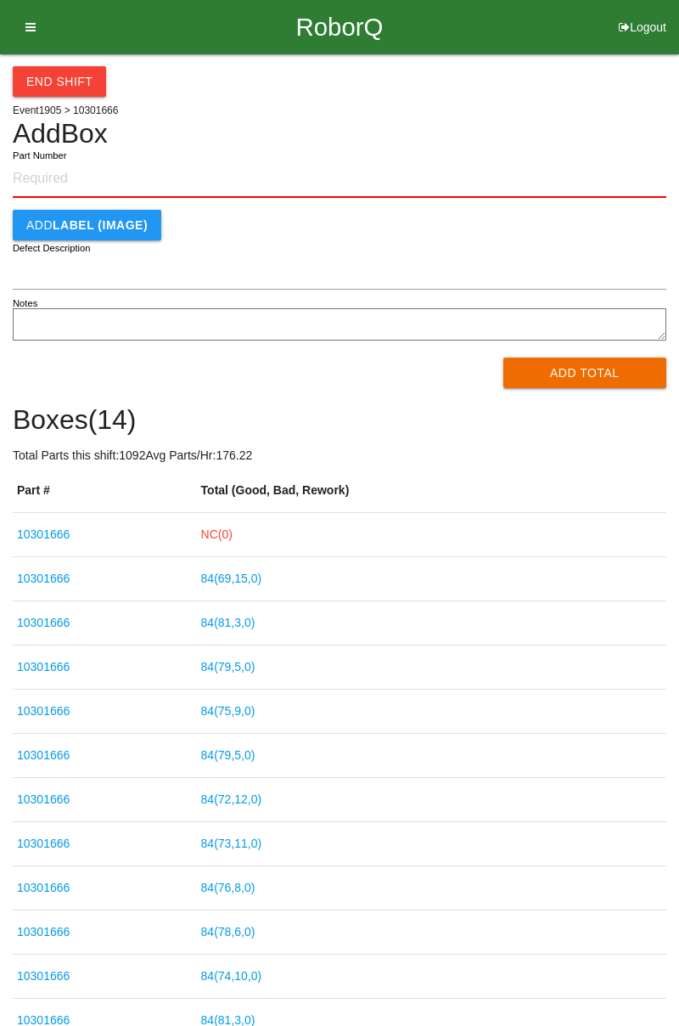
click at [233, 540] on link "NC( 0 )" at bounding box center [216, 534] width 31 height 14
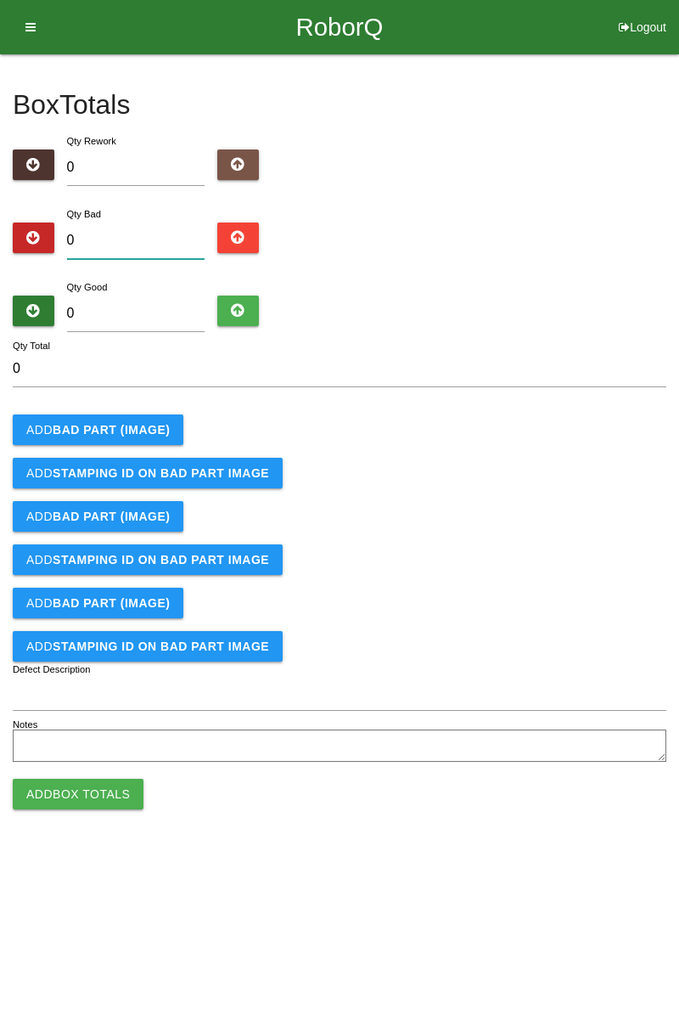
click at [142, 238] on input "0" at bounding box center [136, 241] width 138 height 37
type input "9"
